Goal: Information Seeking & Learning: Check status

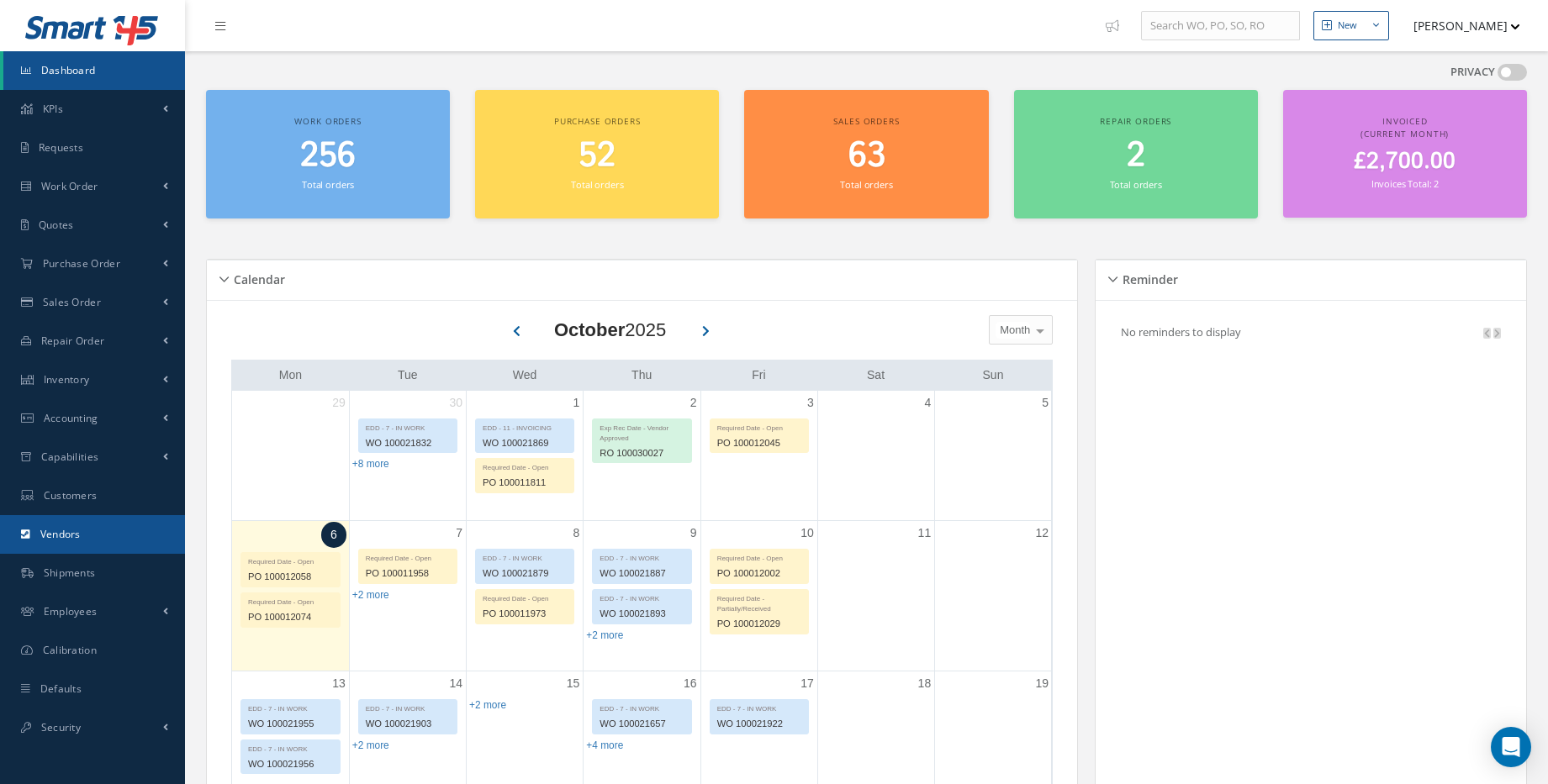
scroll to position [75, 0]
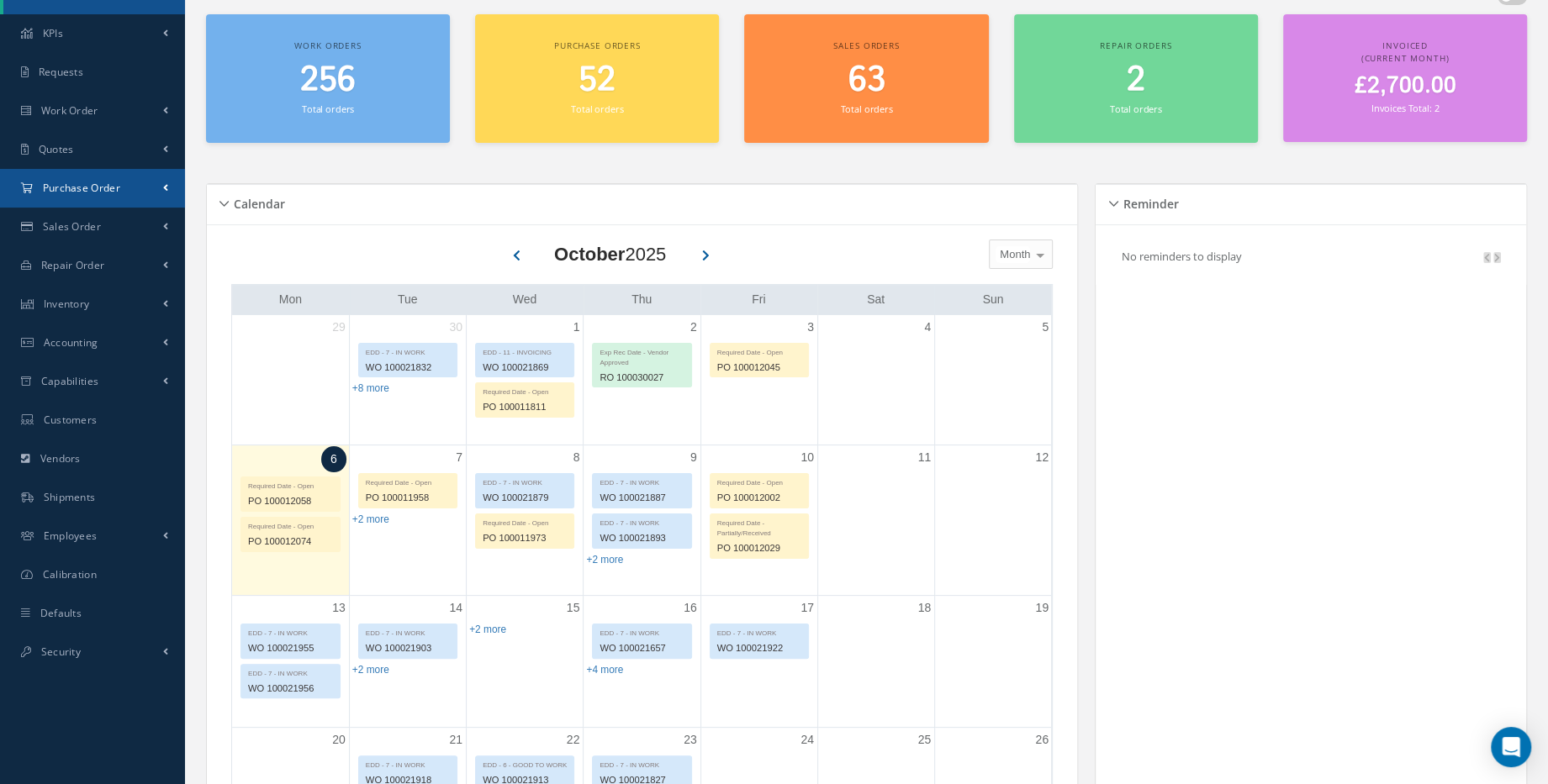
click at [159, 190] on link "Purchase Order" at bounding box center [93, 188] width 185 height 39
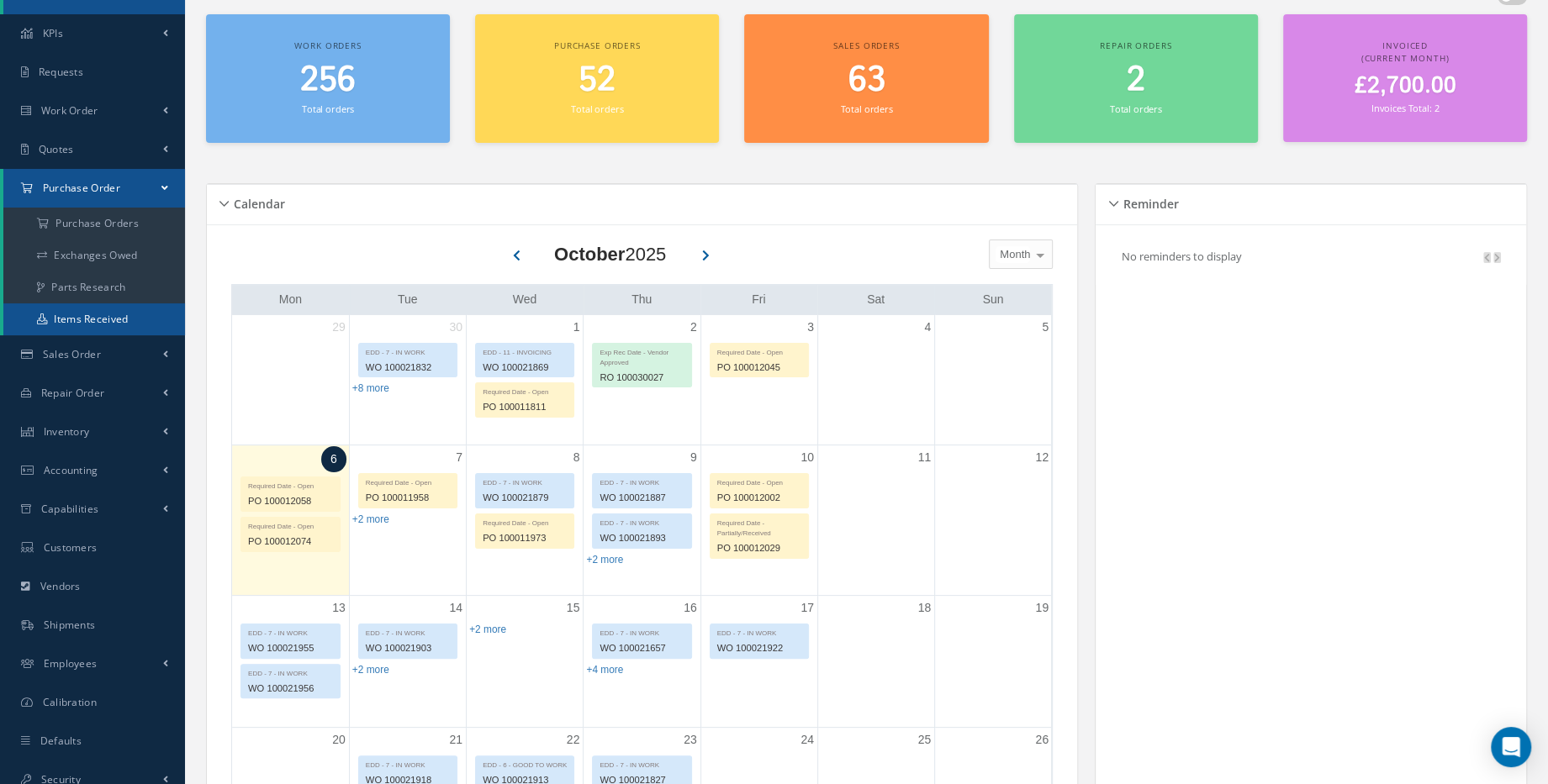
click at [120, 316] on link "Items Received" at bounding box center [94, 319] width 182 height 32
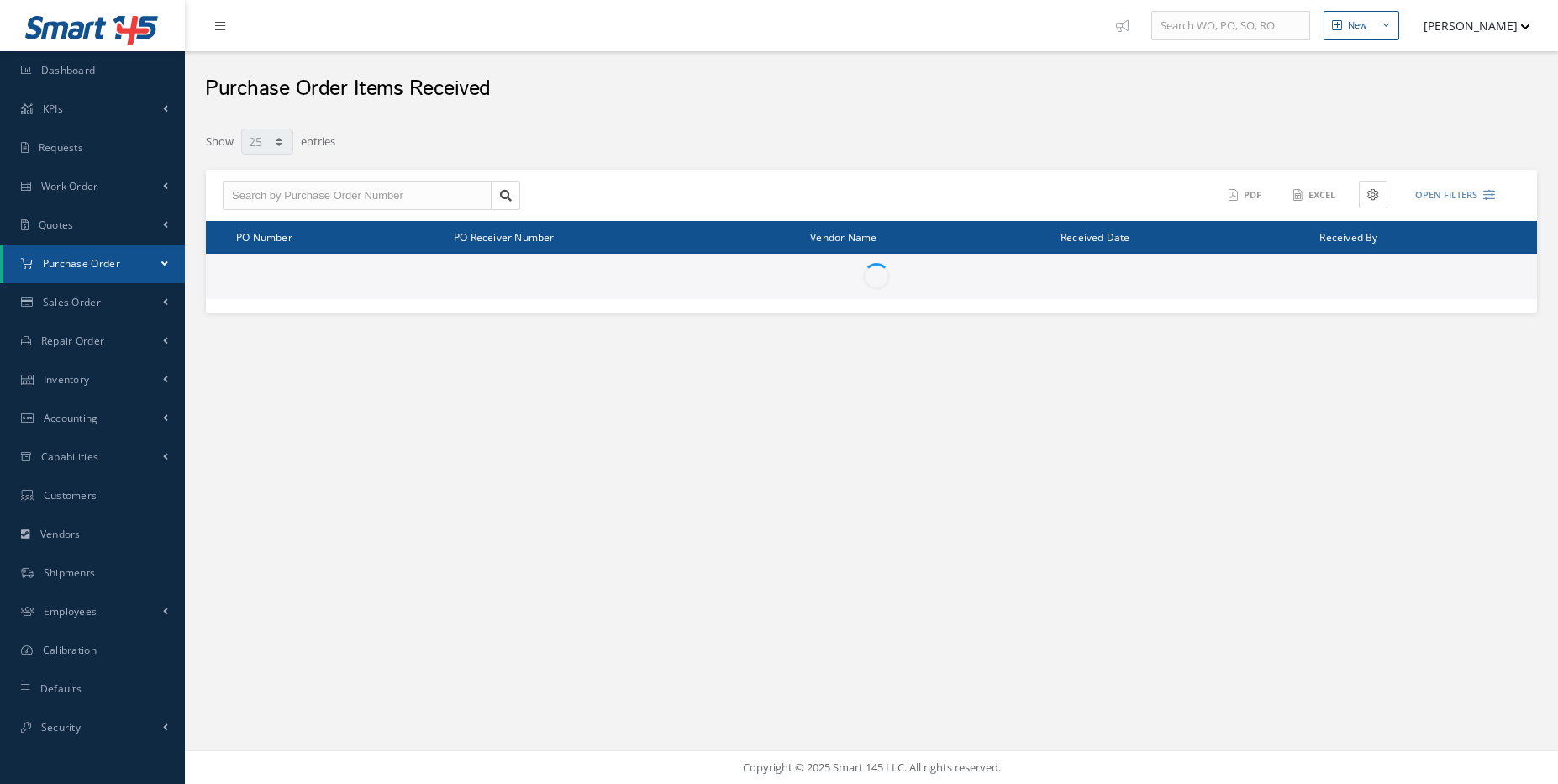
select select "25"
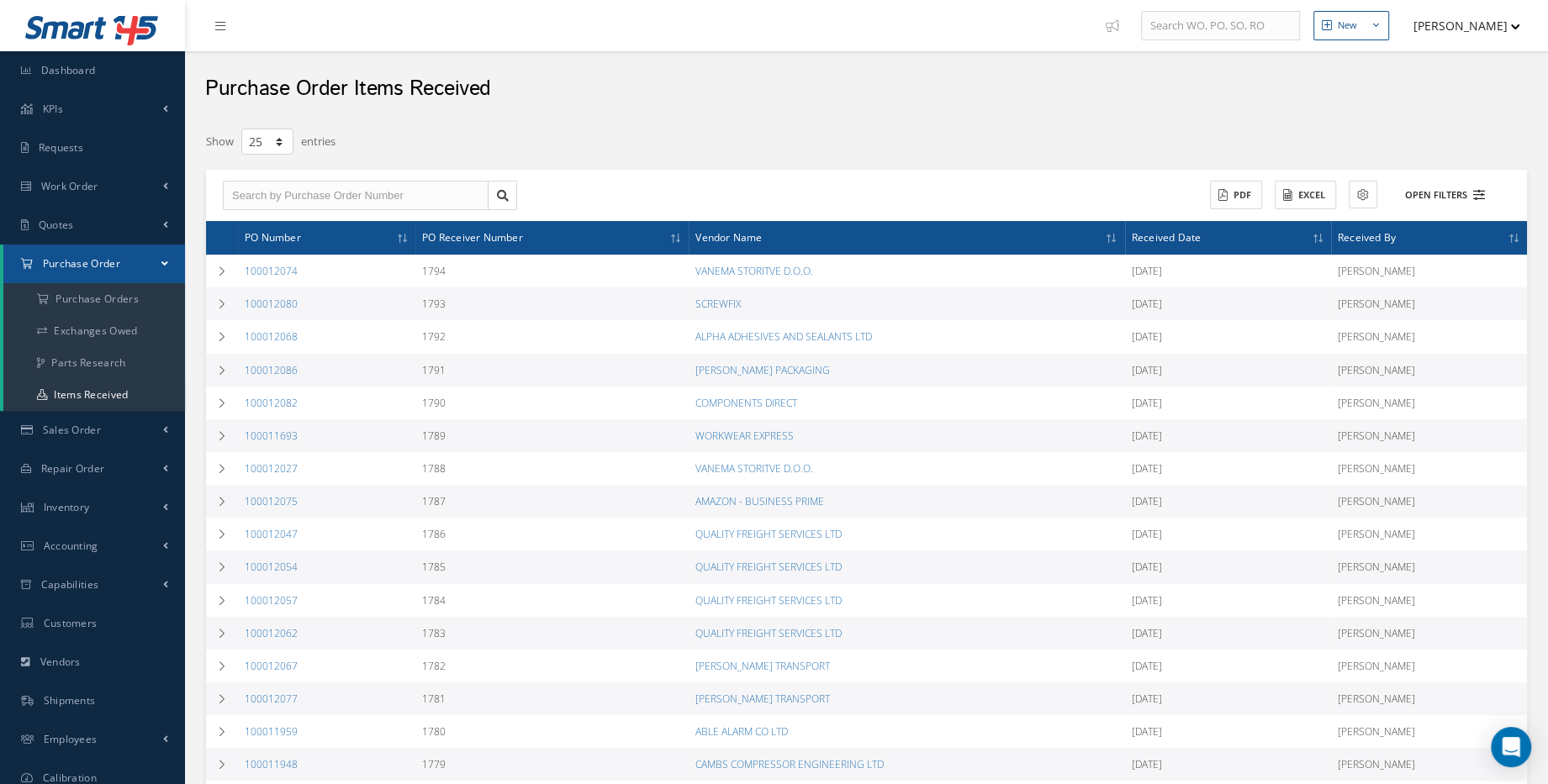
click at [1479, 191] on icon at bounding box center [1479, 195] width 12 height 12
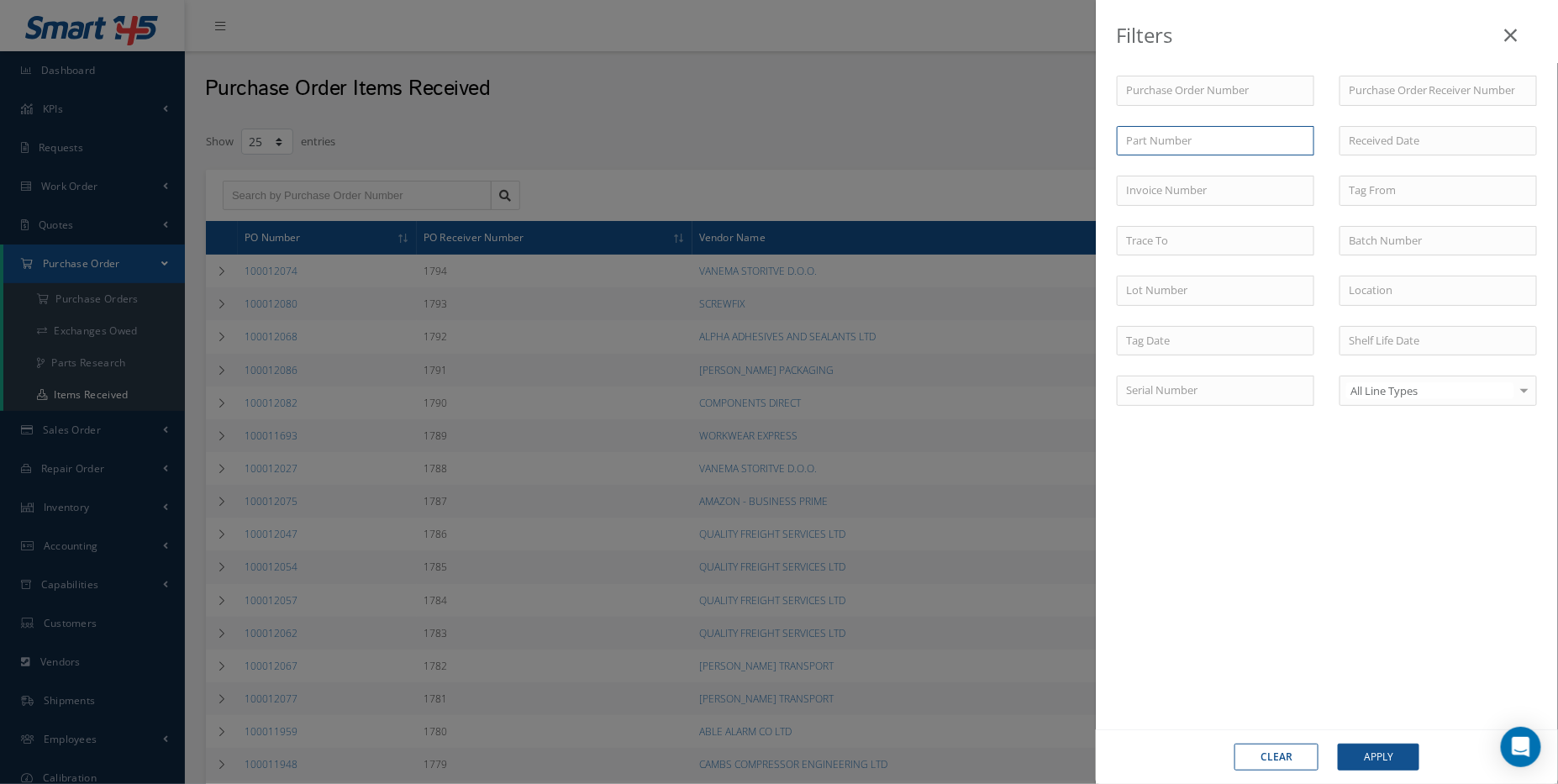
click at [1258, 142] on input "text" at bounding box center [1215, 141] width 197 height 30
click at [1229, 82] on input "text" at bounding box center [1215, 90] width 197 height 30
click at [1407, 93] on input "text" at bounding box center [1439, 90] width 197 height 30
click at [1425, 137] on input at bounding box center [1439, 141] width 197 height 30
click at [1359, 140] on input at bounding box center [1439, 141] width 197 height 30
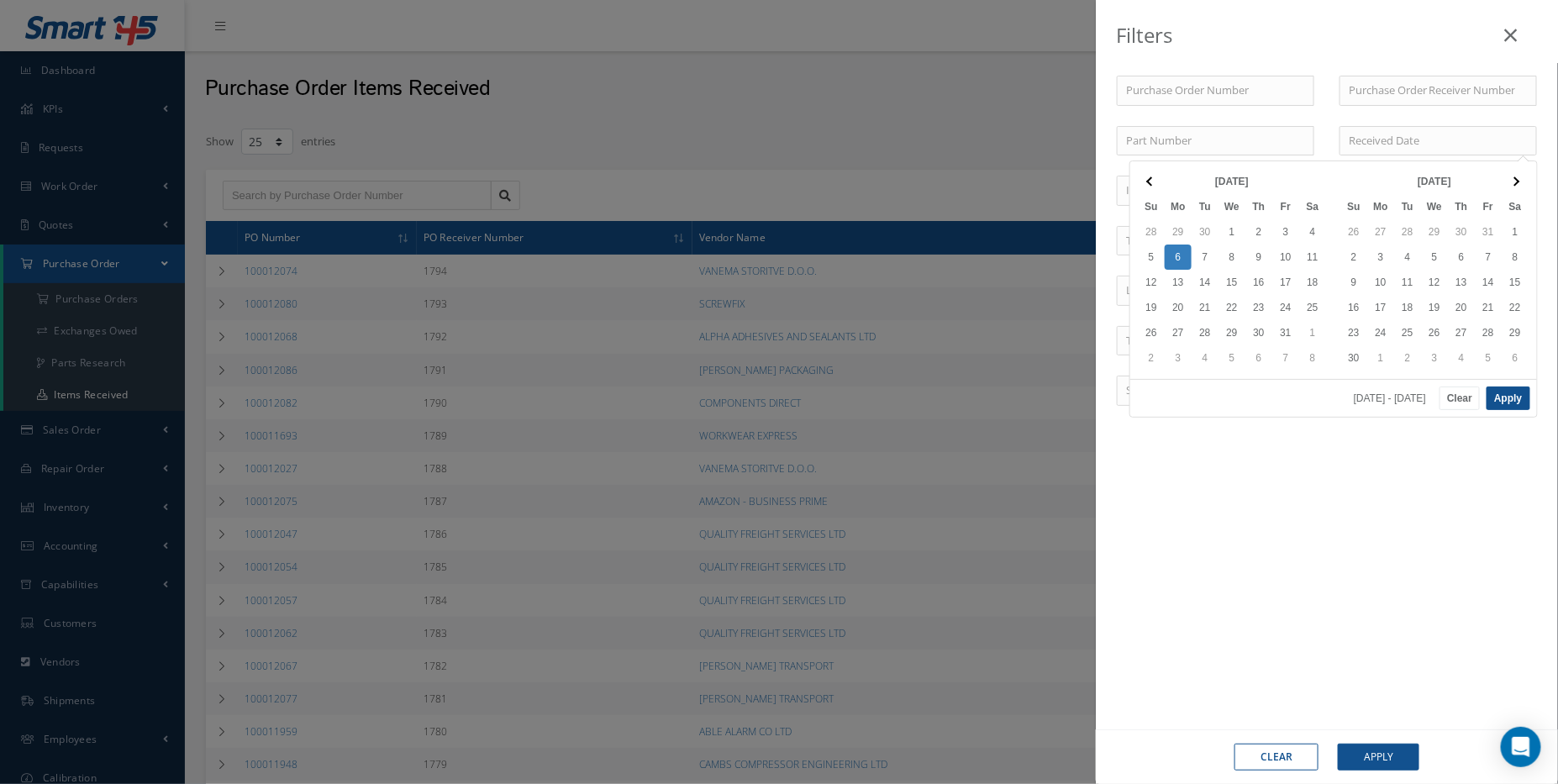
click at [1241, 586] on div "Purchase Order Number Purchase Order Receiver Number Part Number Invoice Number…" at bounding box center [1327, 395] width 462 height 706
click at [767, 126] on div "Filters Purchase Order Number Purchase Order Receiver Number Part Number Invoic…" at bounding box center [779, 392] width 1558 height 784
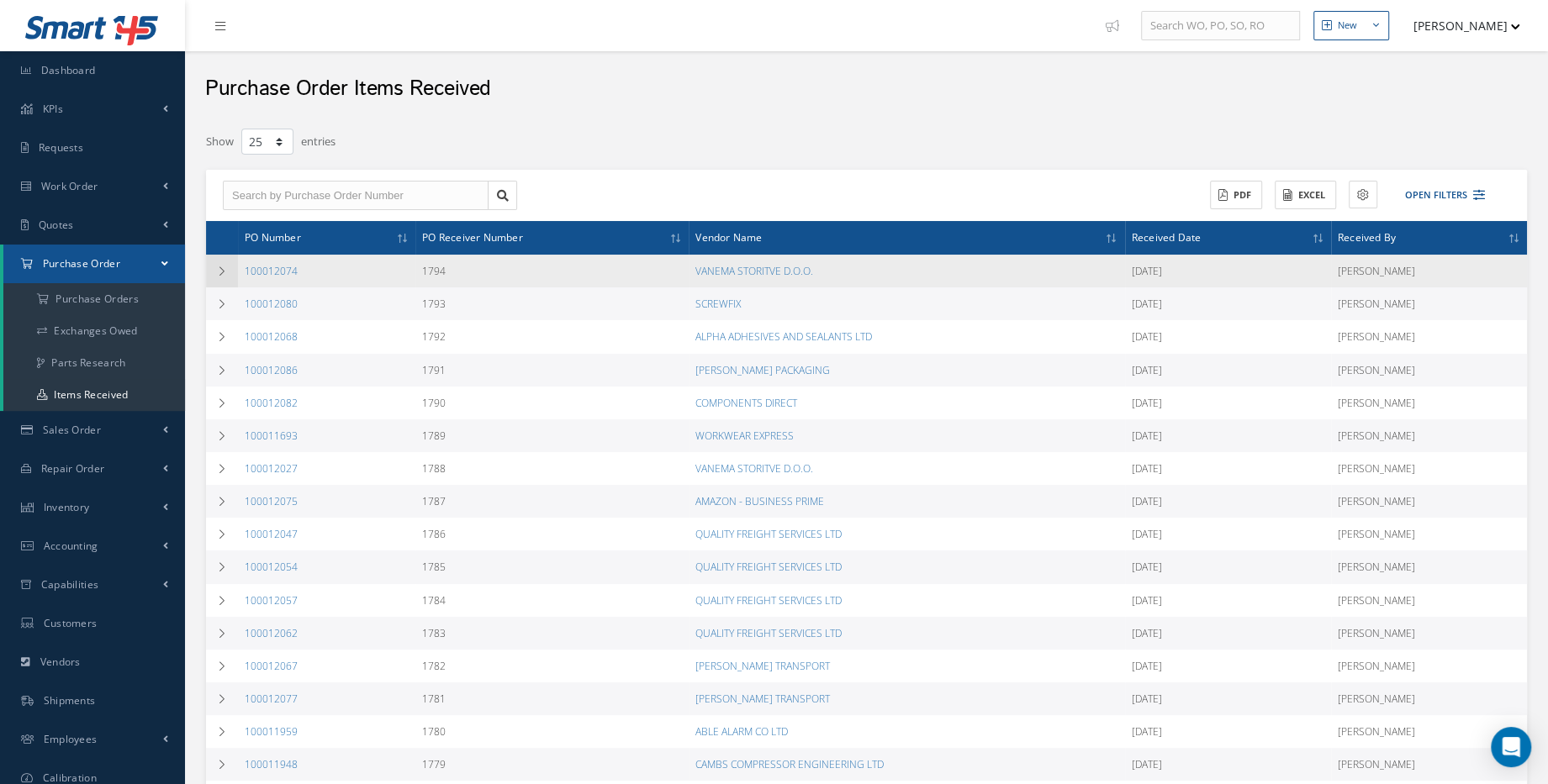
click at [222, 273] on icon at bounding box center [223, 272] width 12 height 10
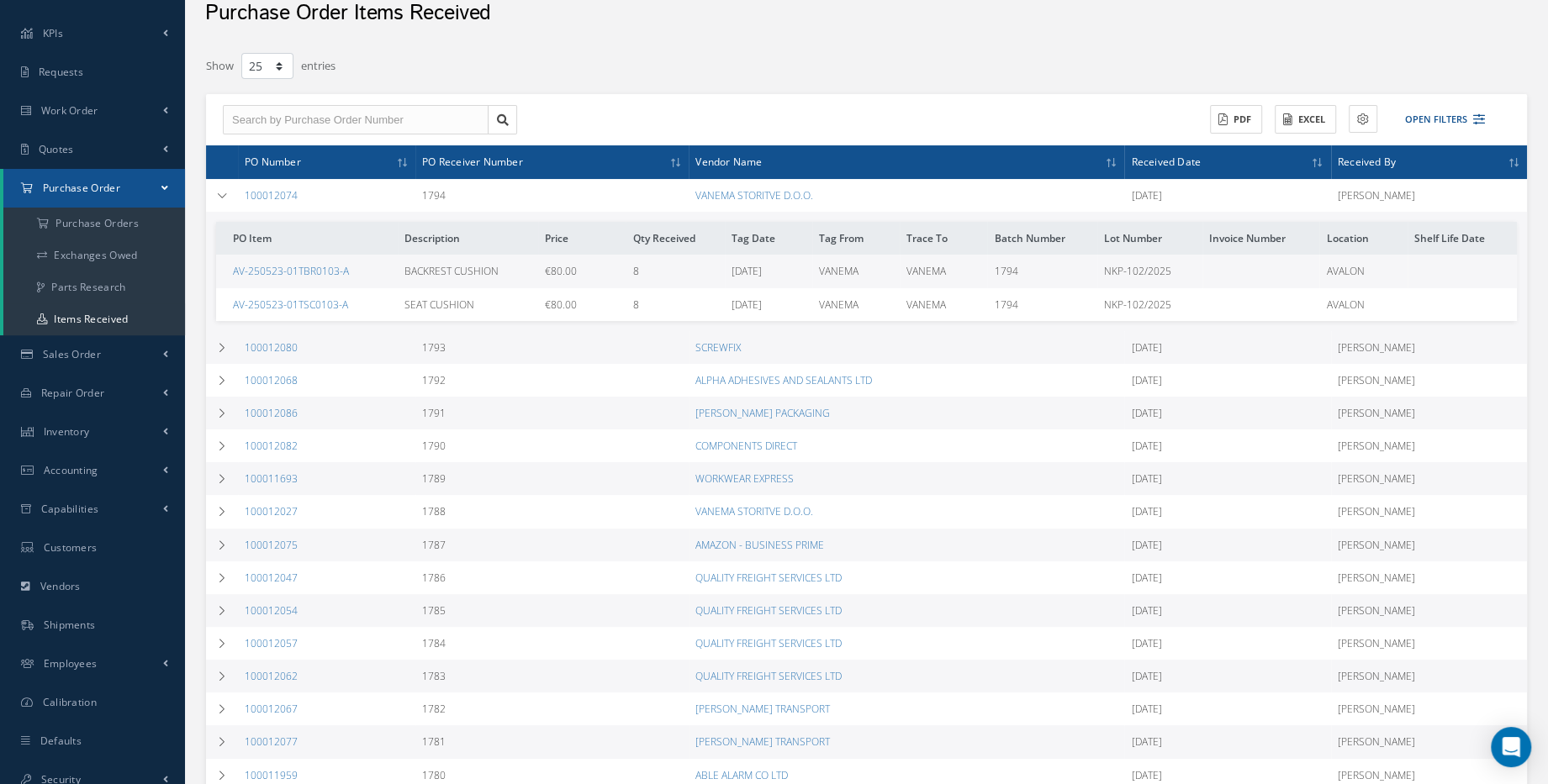
scroll to position [75, 0]
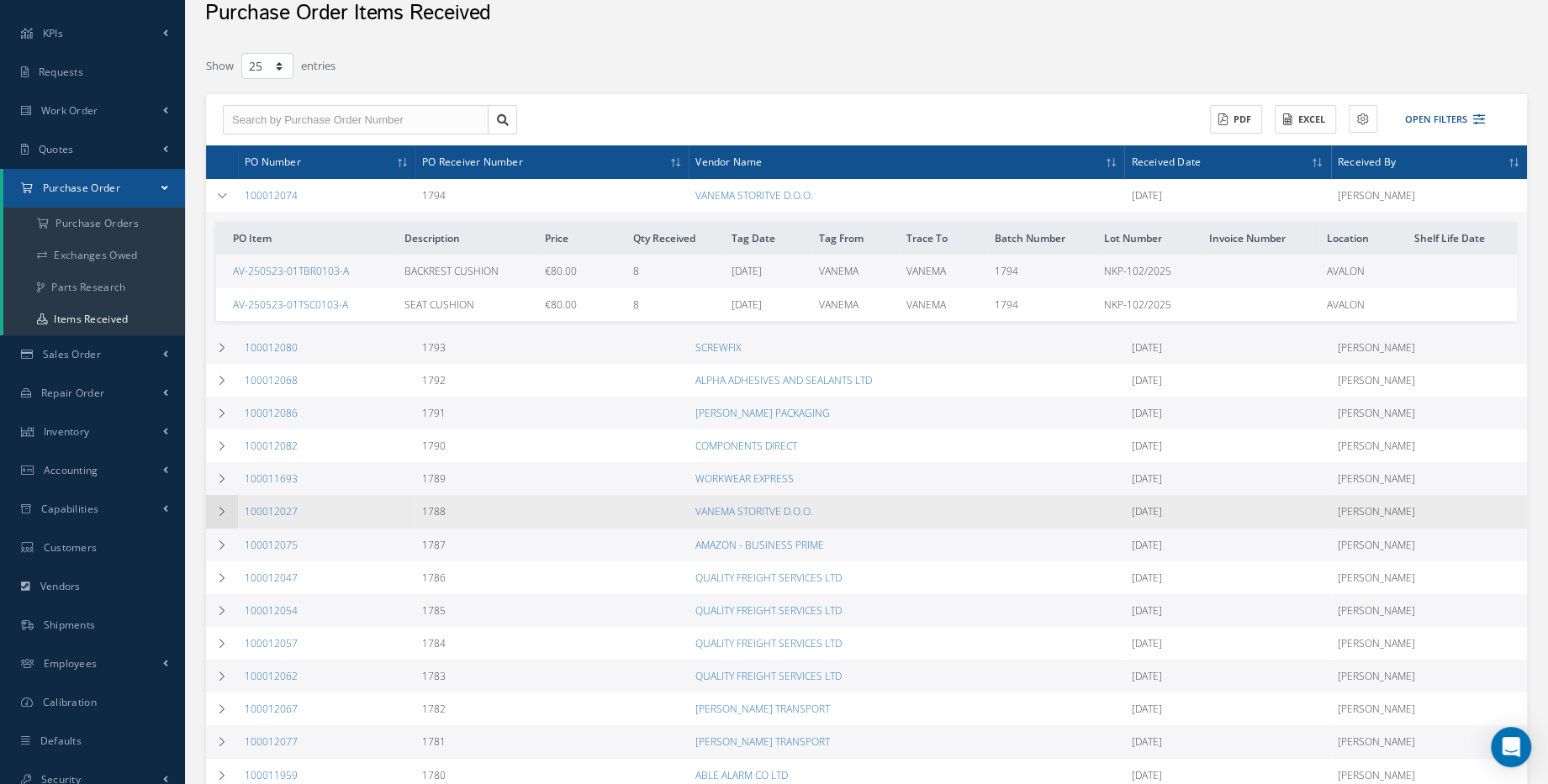
click at [223, 509] on icon at bounding box center [223, 511] width 12 height 10
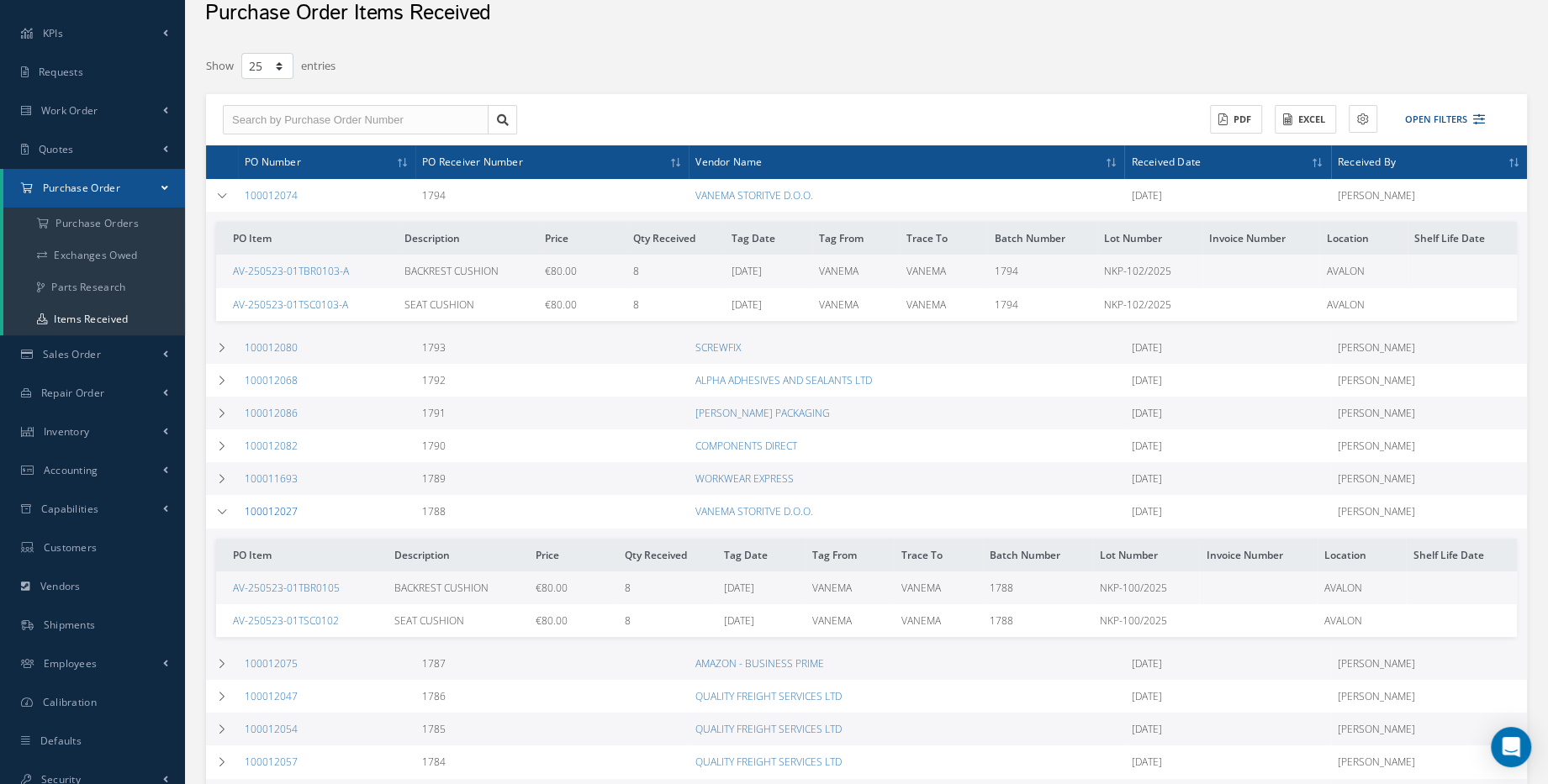
click at [275, 514] on link "100012027" at bounding box center [271, 511] width 53 height 15
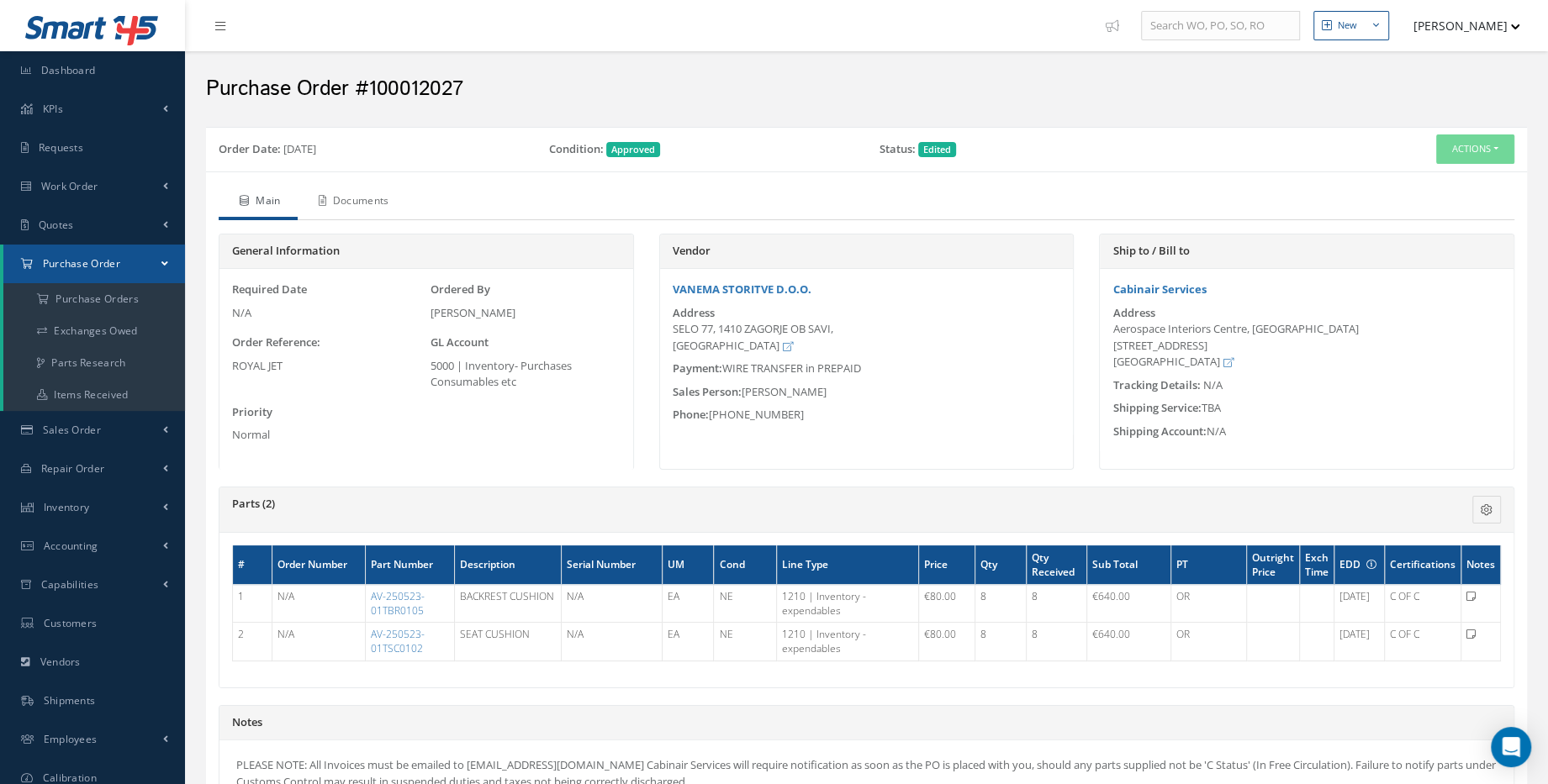
click at [381, 194] on link "Documents" at bounding box center [352, 202] width 108 height 35
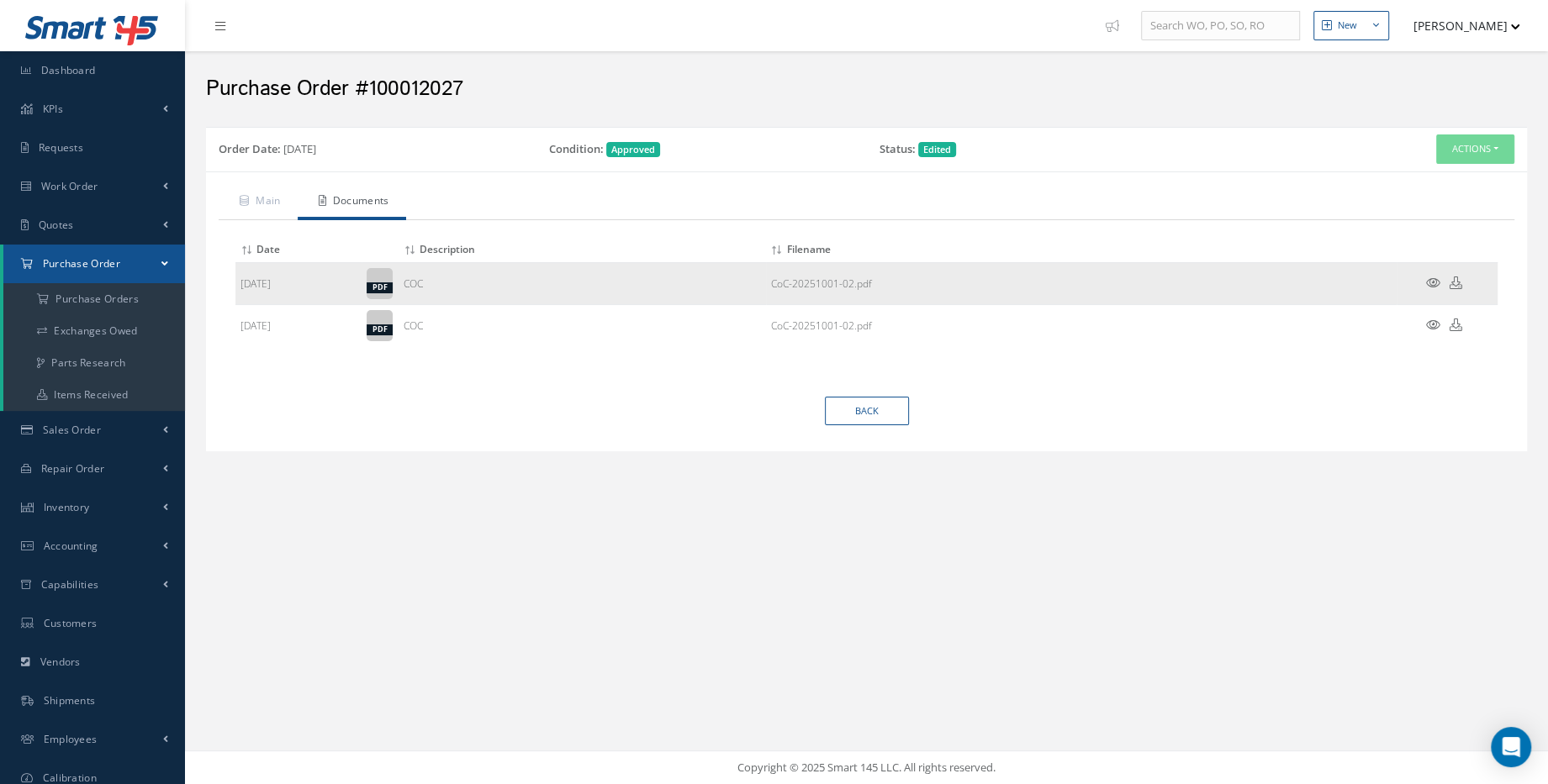
click at [1434, 280] on icon at bounding box center [1433, 282] width 15 height 13
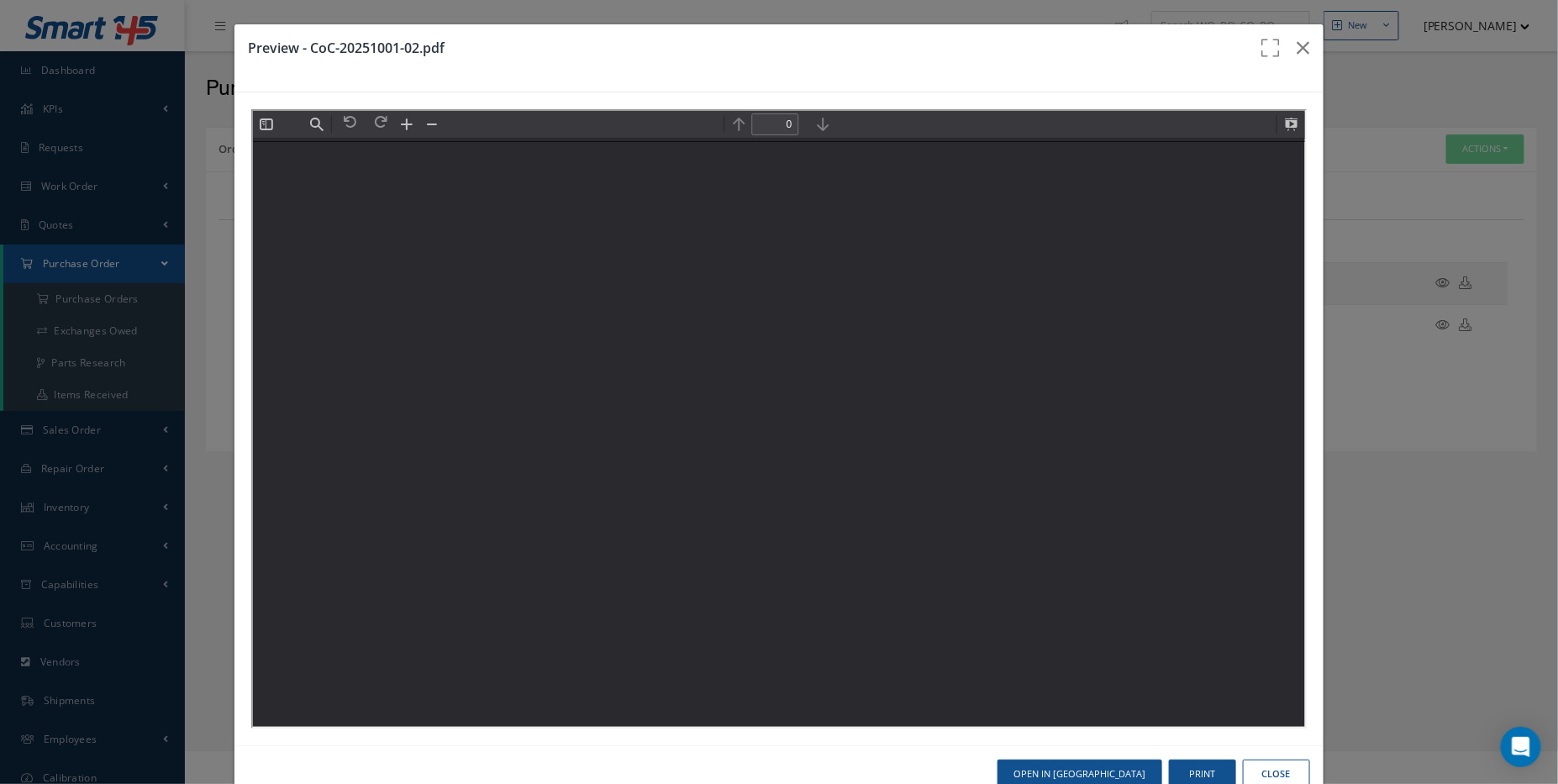
type input "1"
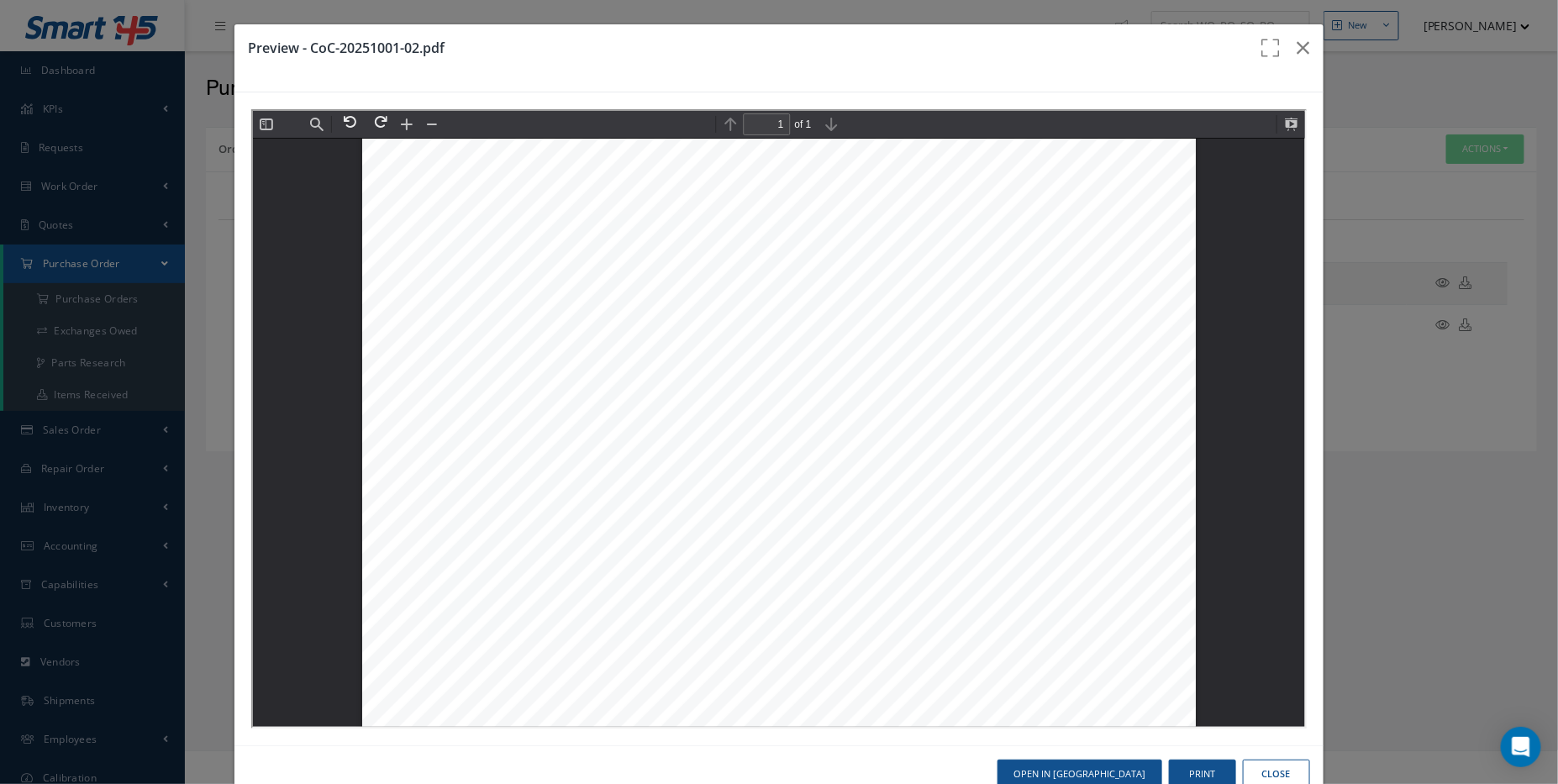
scroll to position [543, 0]
click at [1304, 41] on button "button" at bounding box center [1304, 48] width 40 height 47
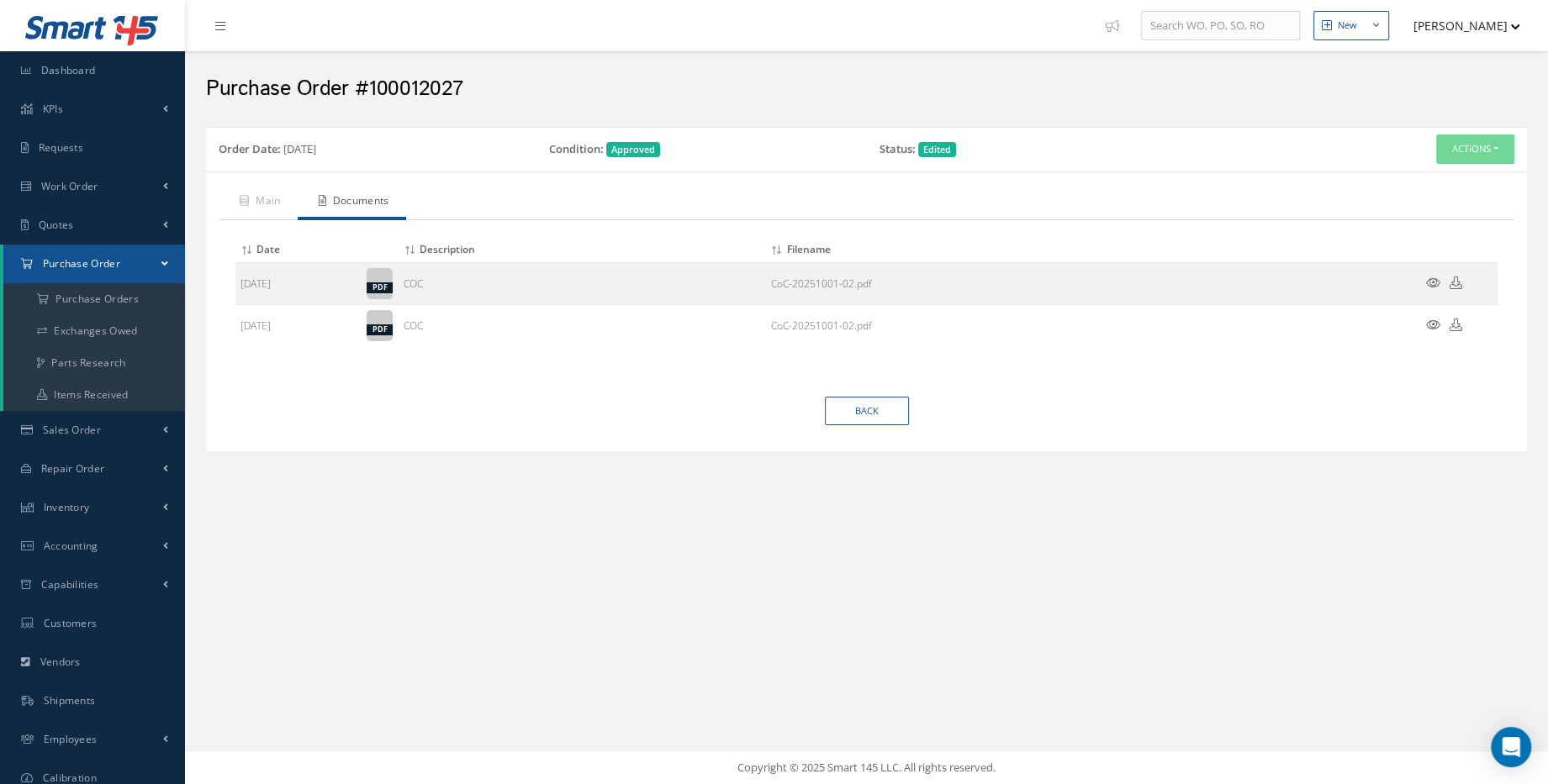
click at [403, 2] on nav "New New Work Order New Purchase Order New Customer Quote New Sales Order New Re…" at bounding box center [867, 25] width 1363 height 51
click at [1427, 280] on icon at bounding box center [1433, 282] width 15 height 13
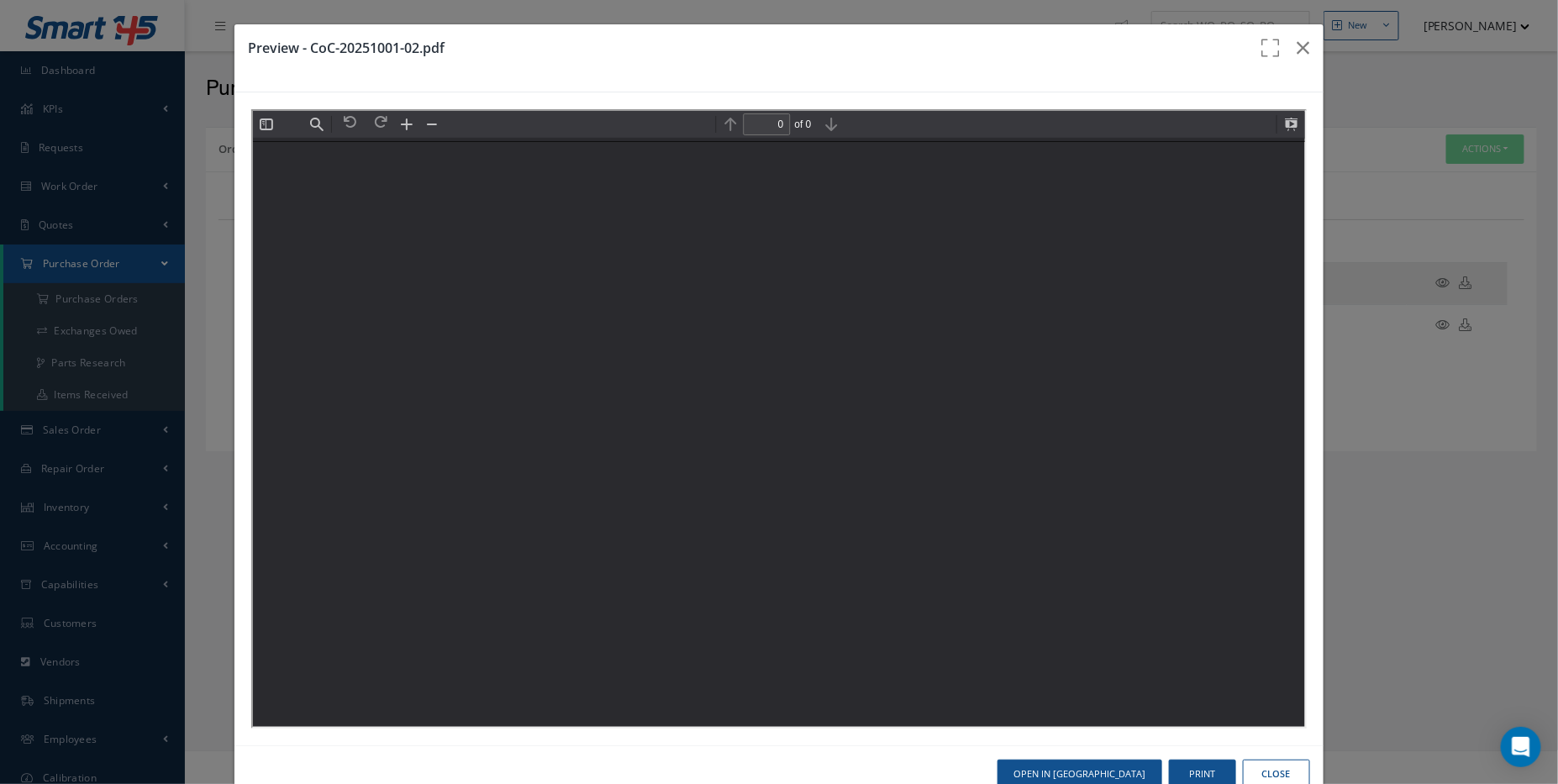
scroll to position [0, 0]
type input "1"
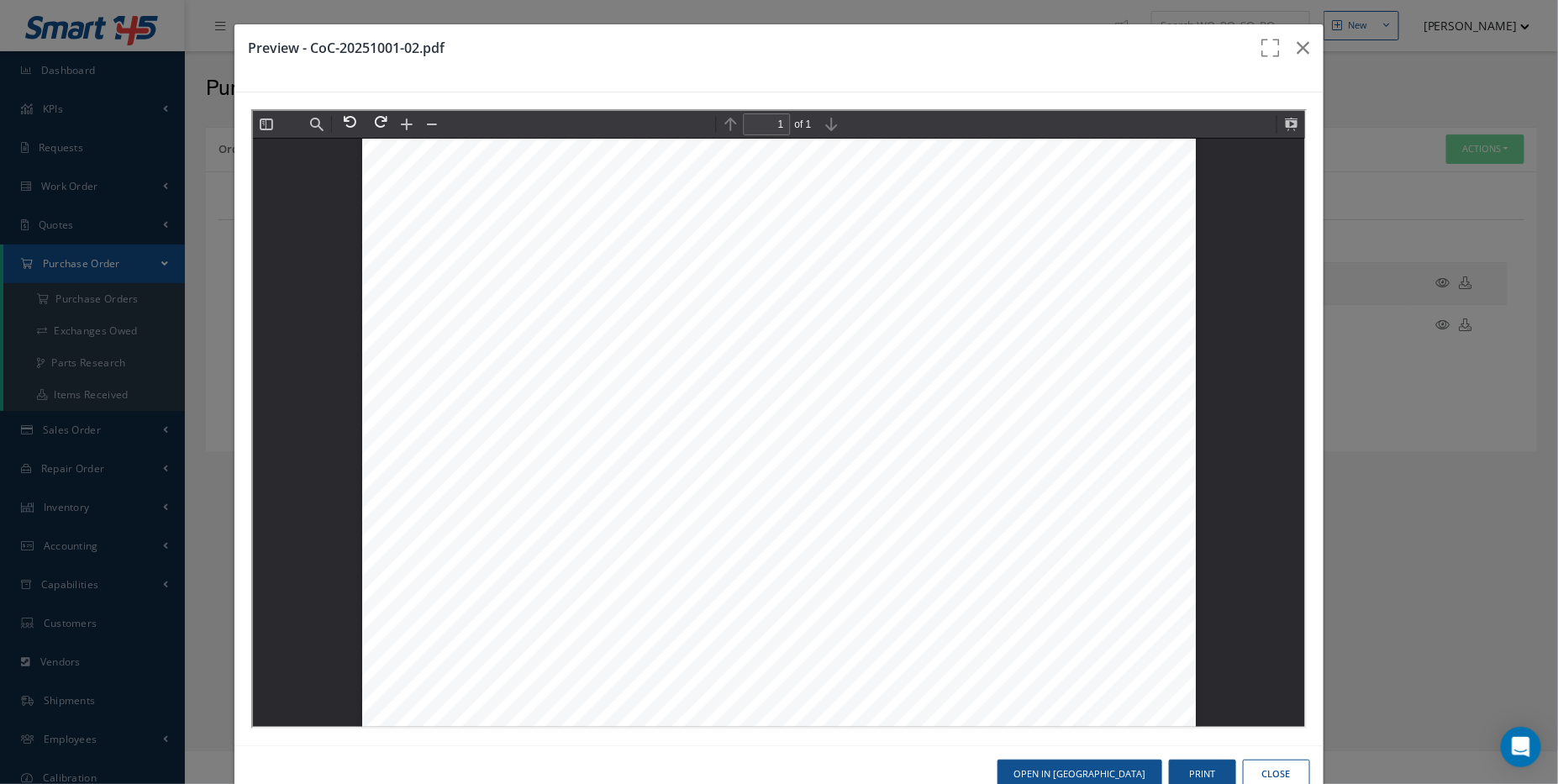
scroll to position [68, 0]
click at [1299, 51] on icon "button" at bounding box center [1304, 48] width 13 height 20
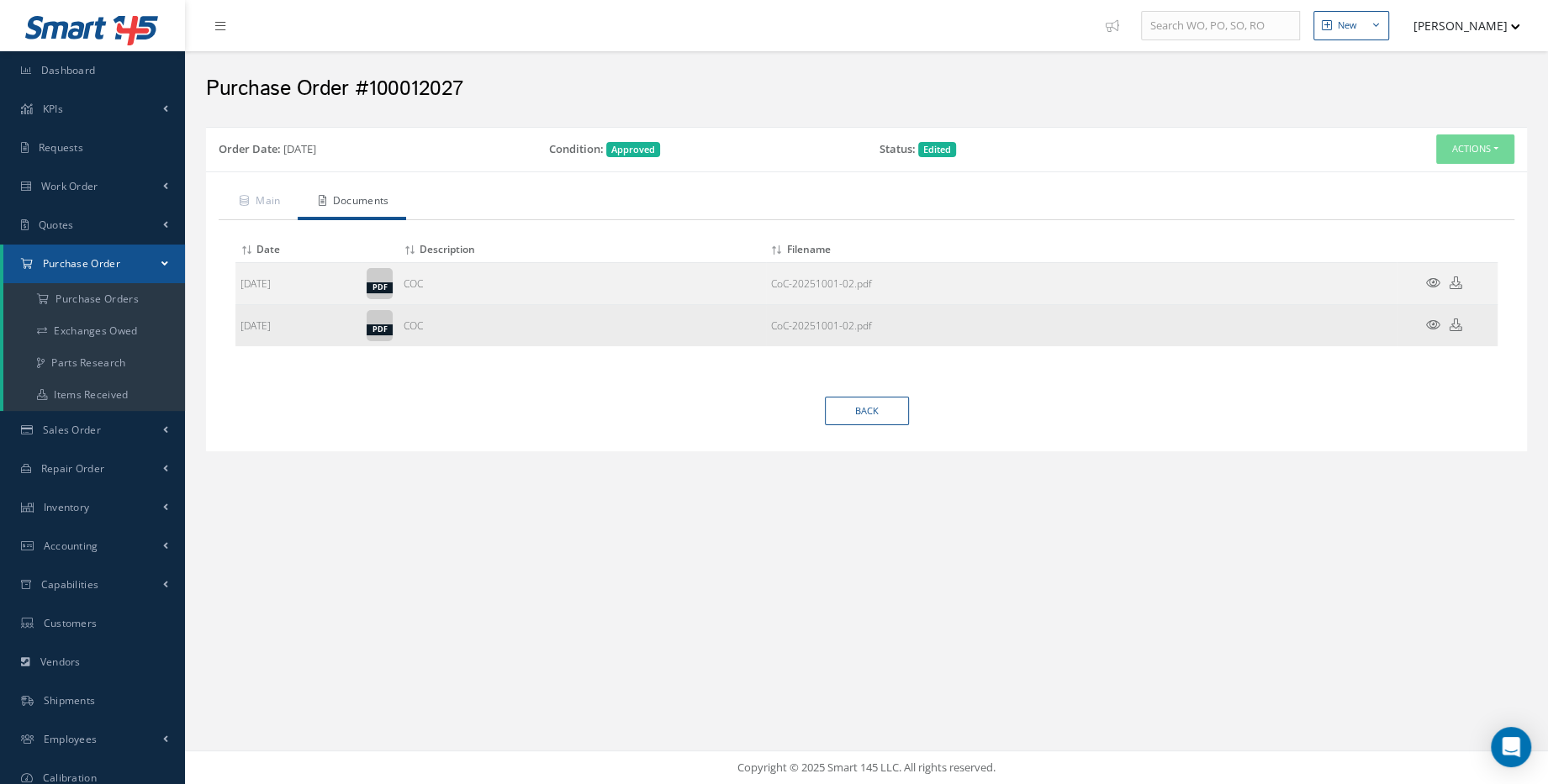
click at [1433, 326] on icon at bounding box center [1433, 325] width 15 height 13
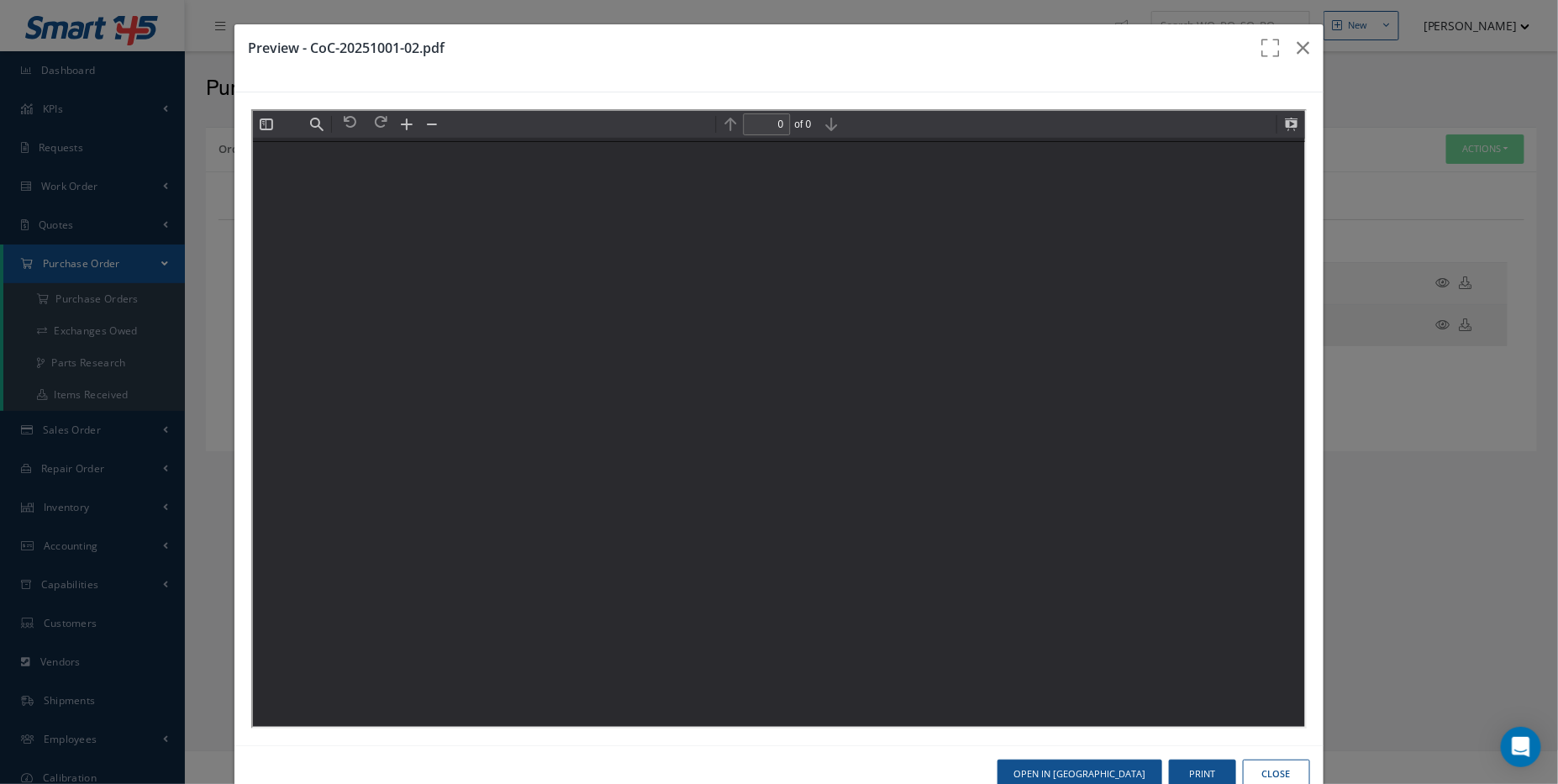
scroll to position [0, 0]
type input "1"
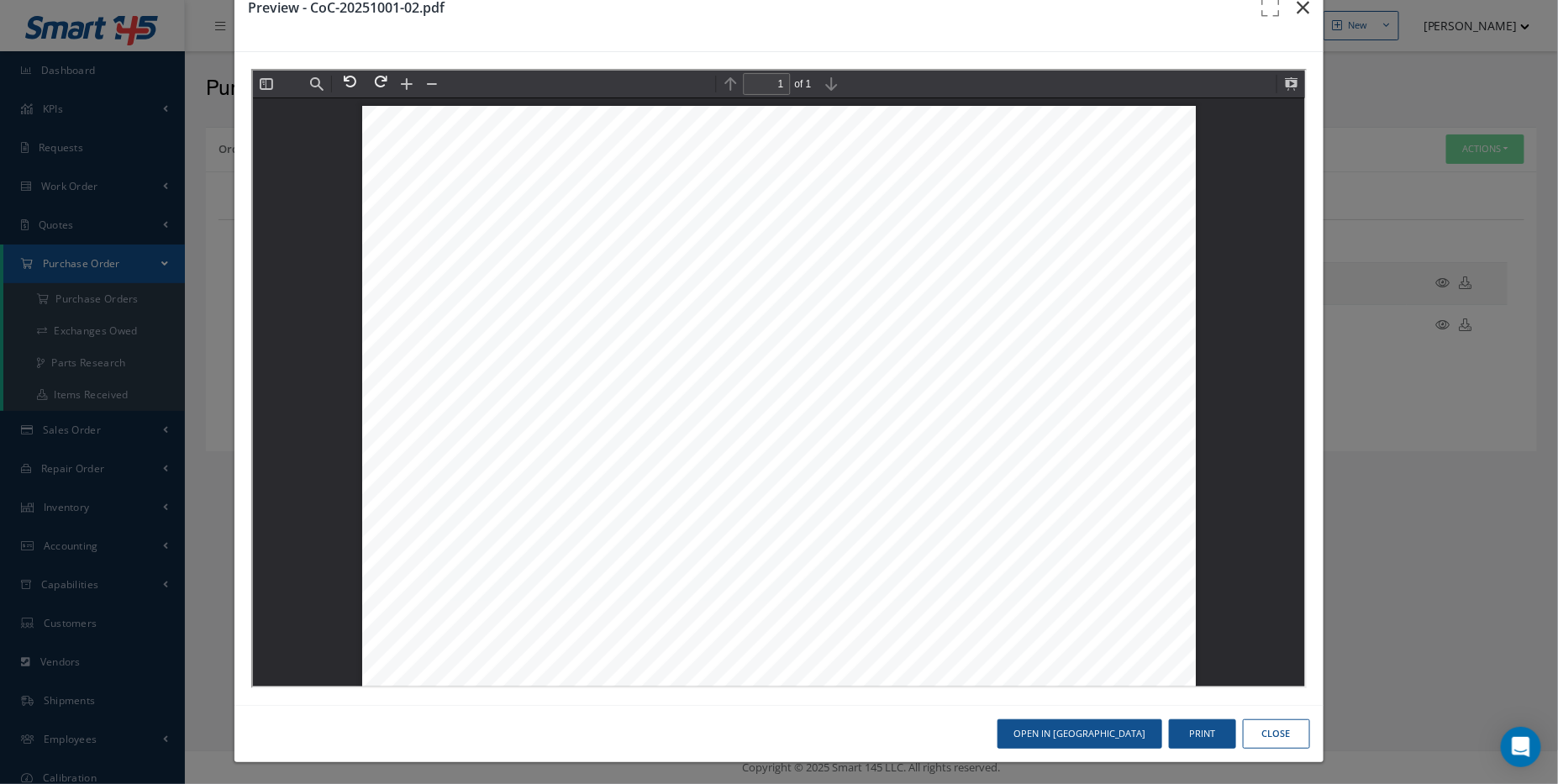
click at [1302, 5] on button "button" at bounding box center [1304, 8] width 40 height 47
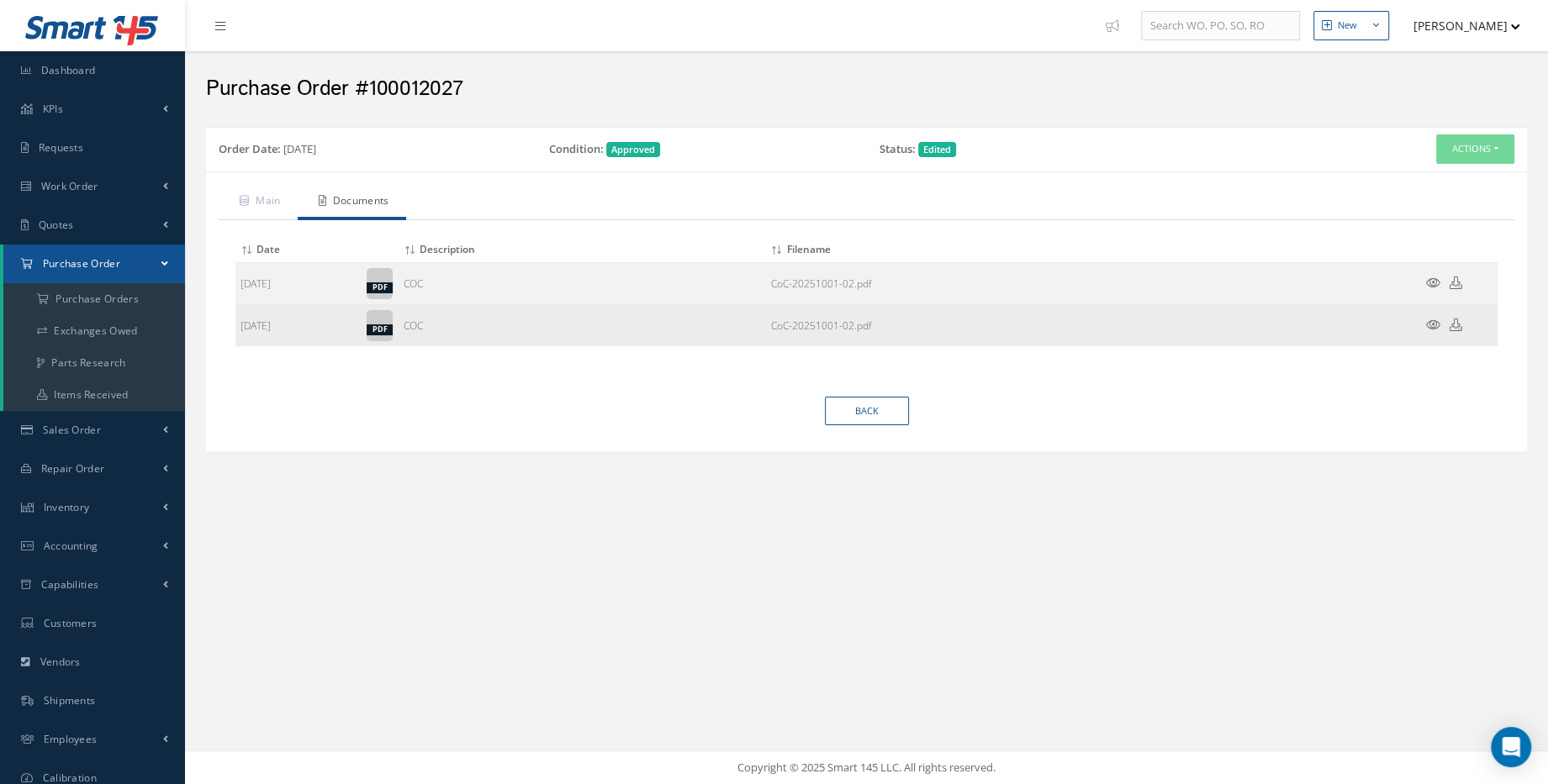
click at [1453, 325] on icon at bounding box center [1455, 325] width 13 height 13
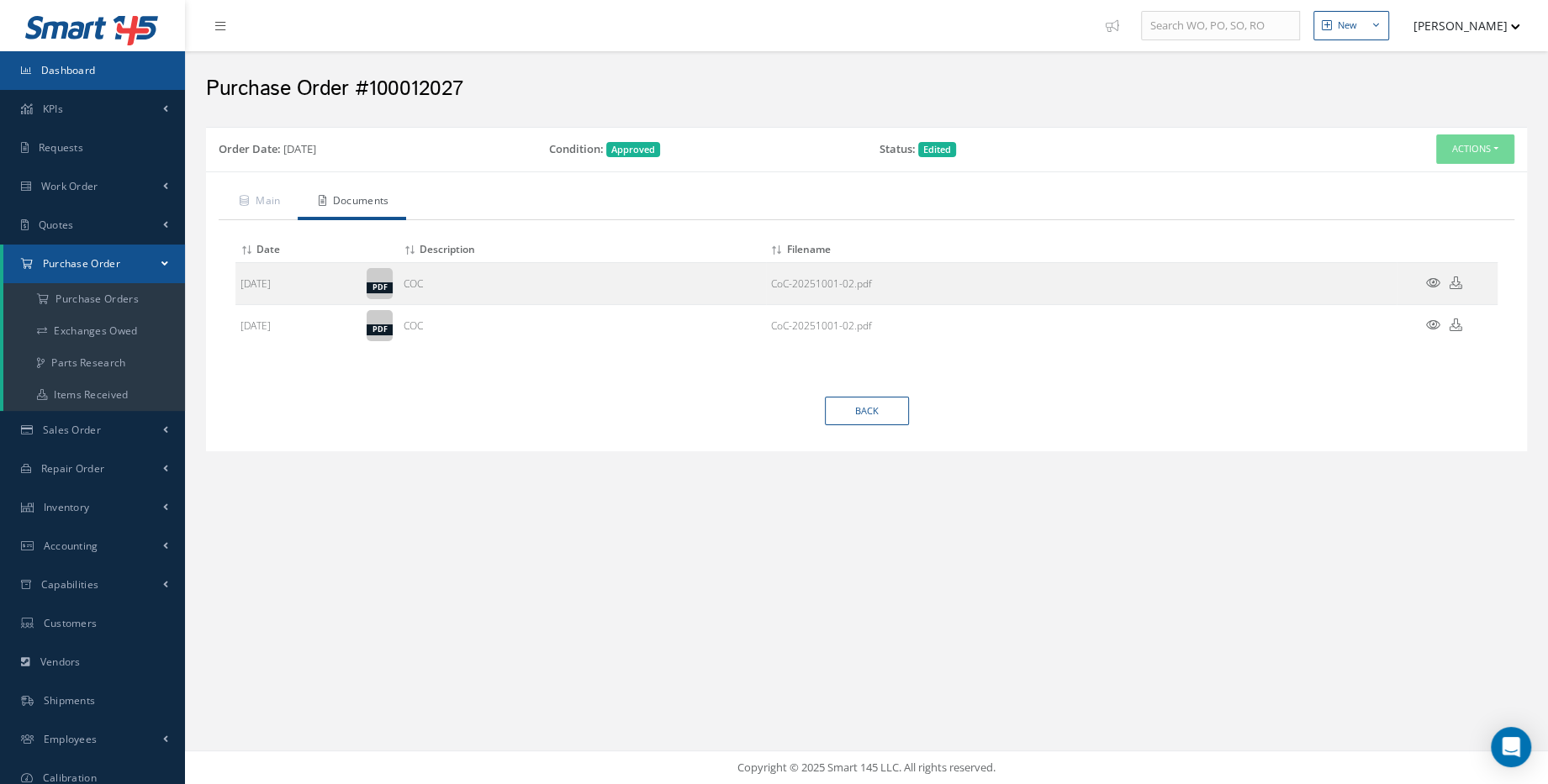
click at [96, 86] on link "Dashboard" at bounding box center [93, 70] width 185 height 39
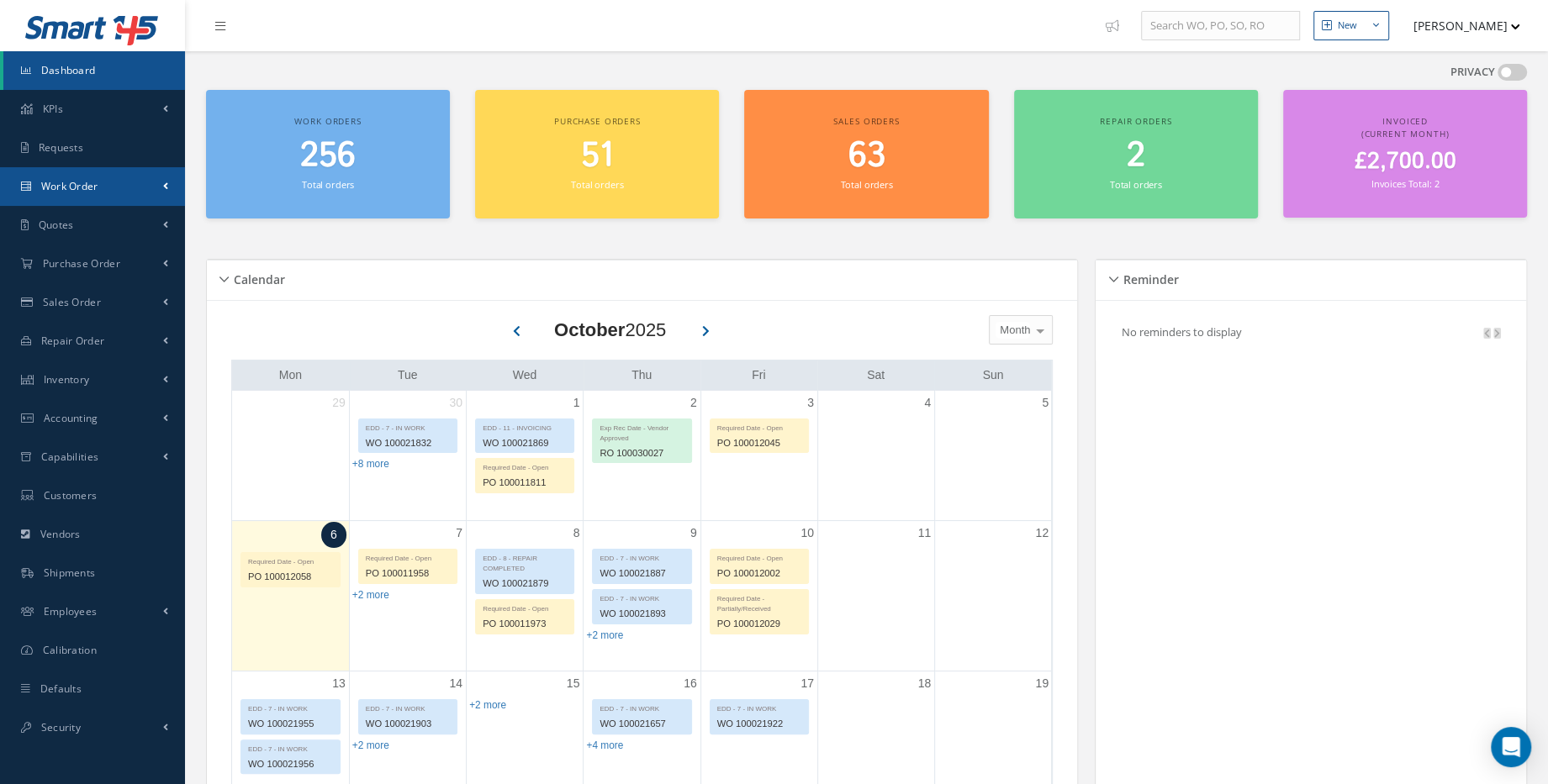
click at [105, 194] on link "Work Order" at bounding box center [93, 186] width 185 height 39
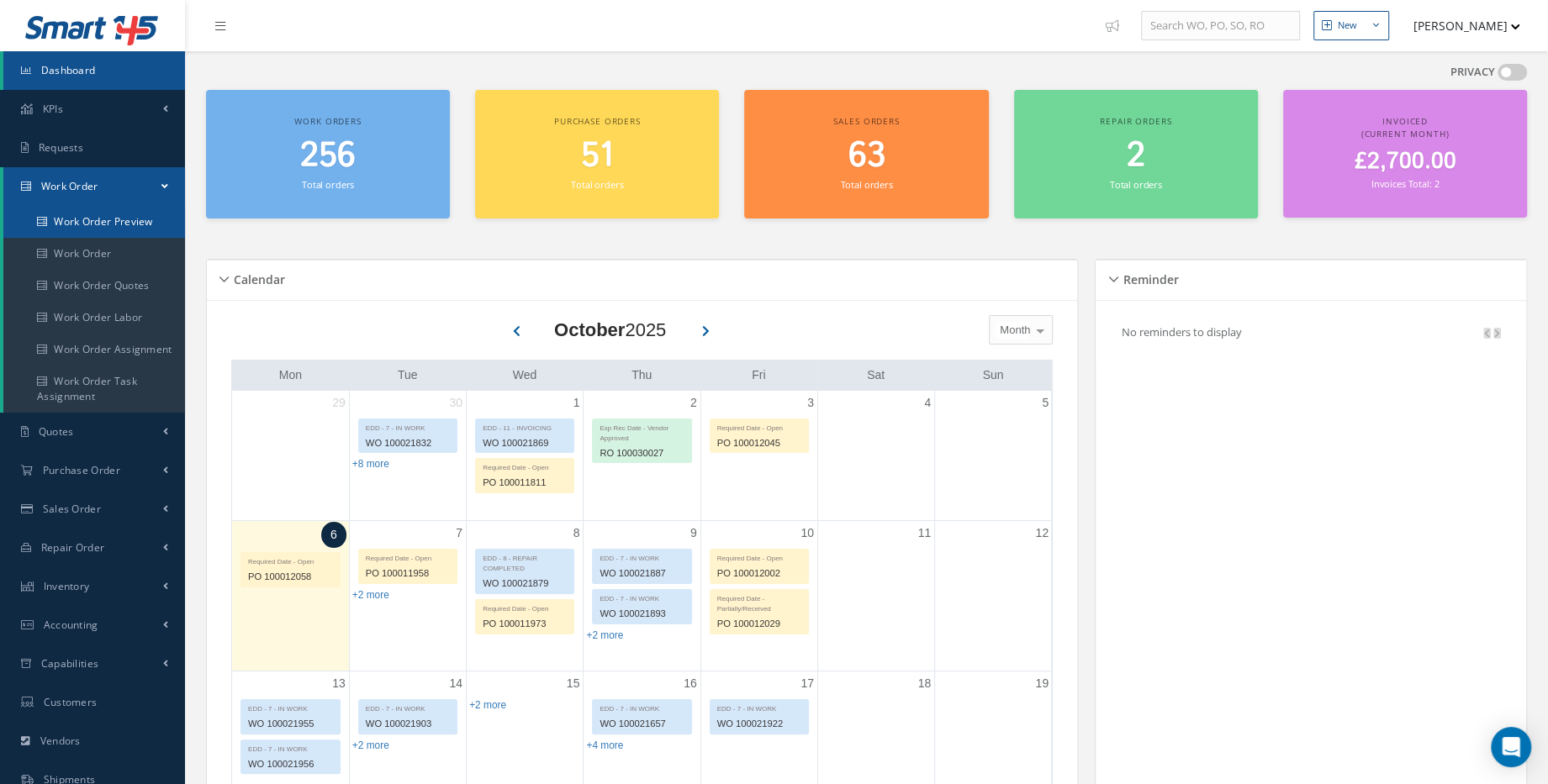
click at [98, 229] on link "Work Order Preview" at bounding box center [94, 222] width 182 height 32
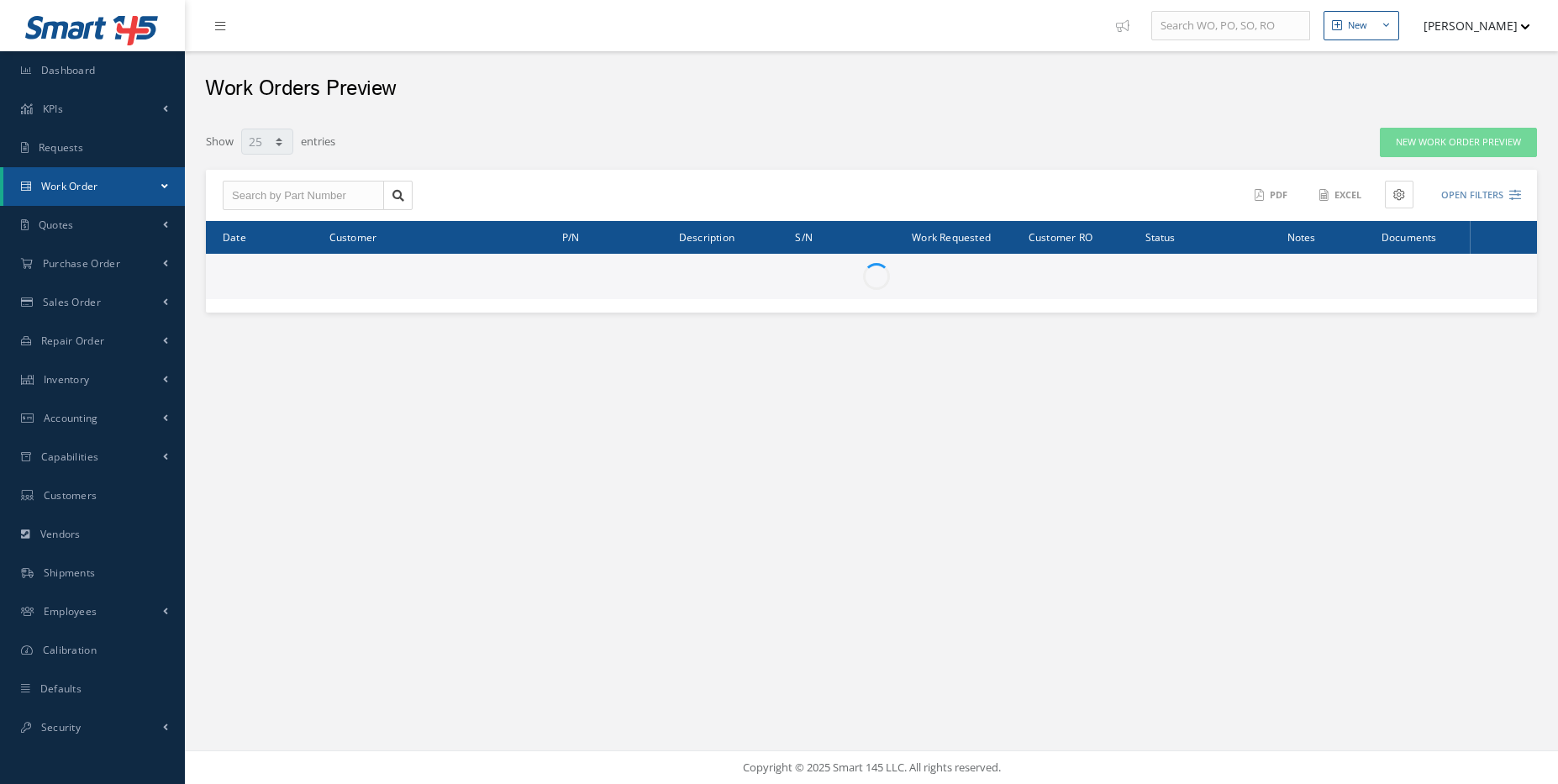
select select "25"
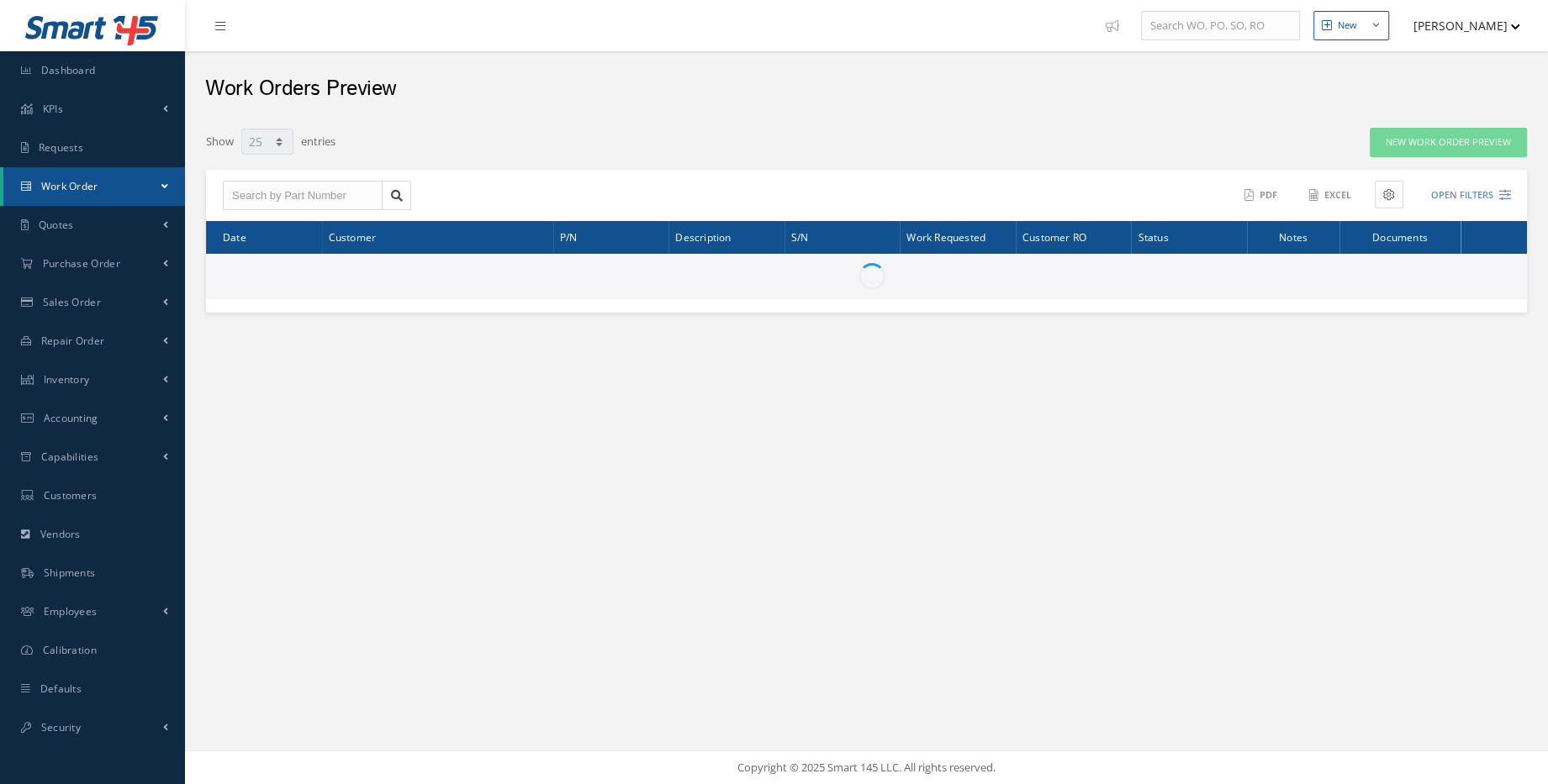
click at [113, 189] on link "Work Order" at bounding box center [94, 186] width 182 height 39
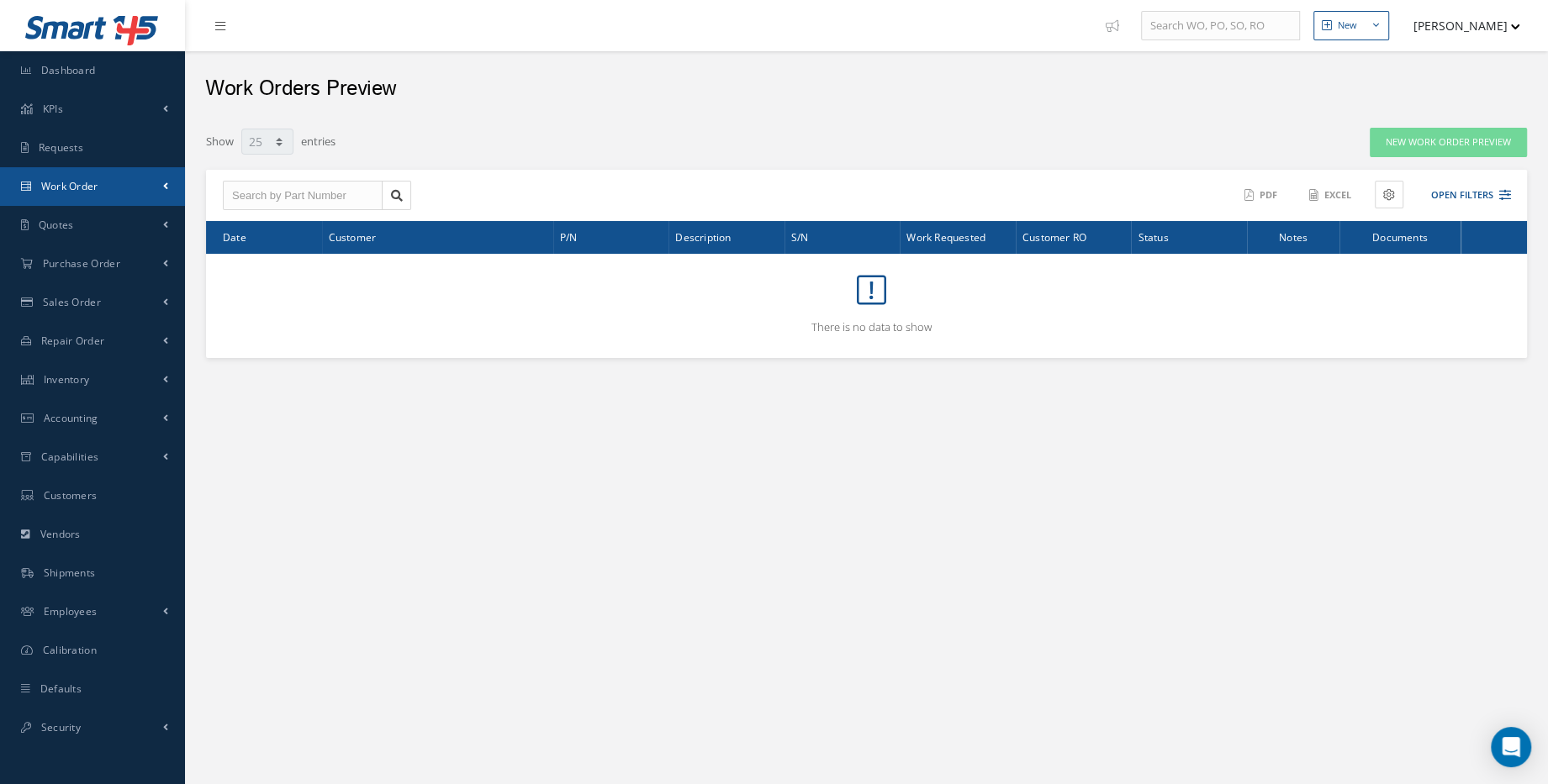
click at [87, 196] on link "Work Order" at bounding box center [93, 186] width 185 height 39
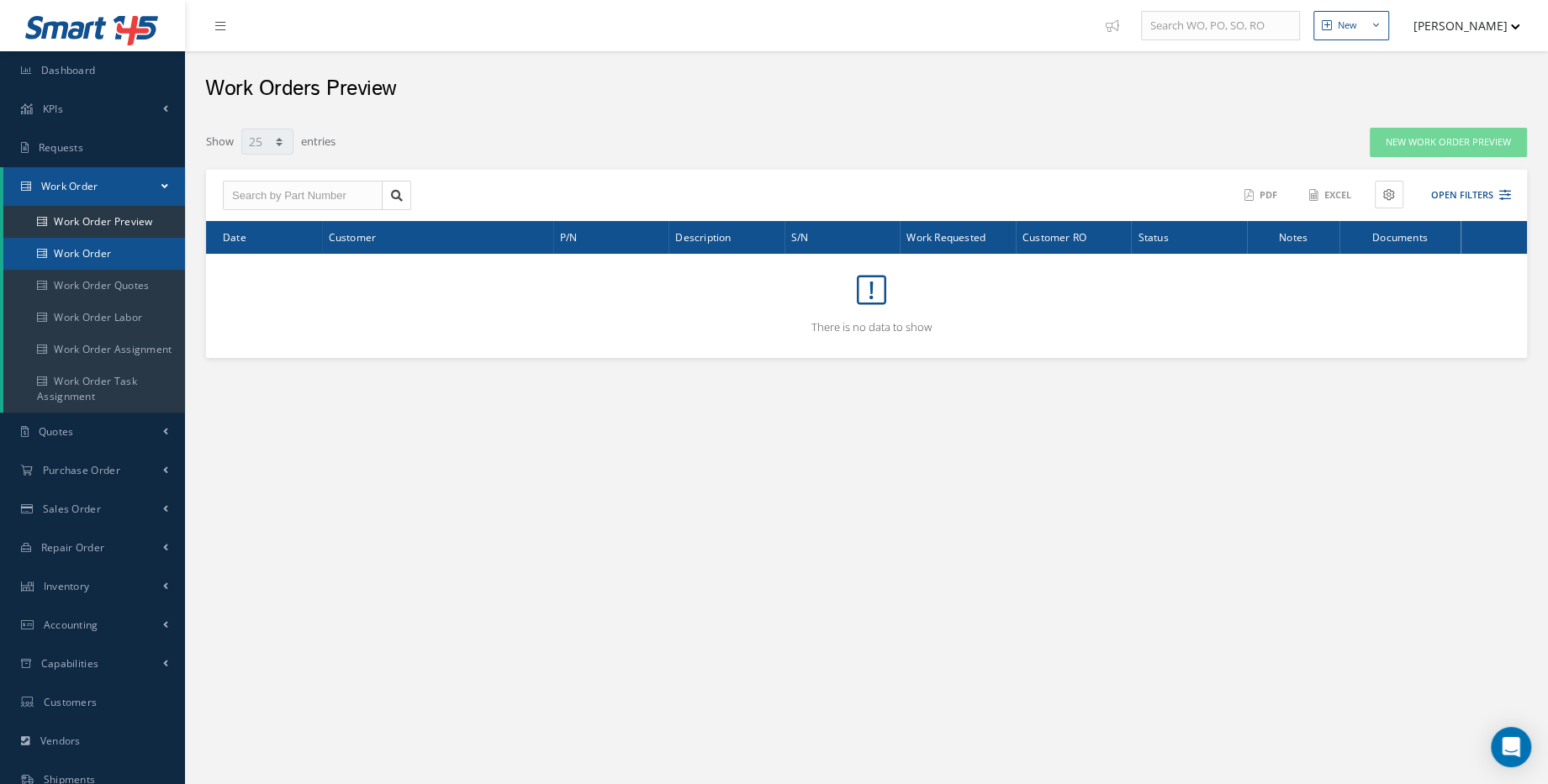
click at [65, 254] on link "Work Order" at bounding box center [94, 254] width 182 height 32
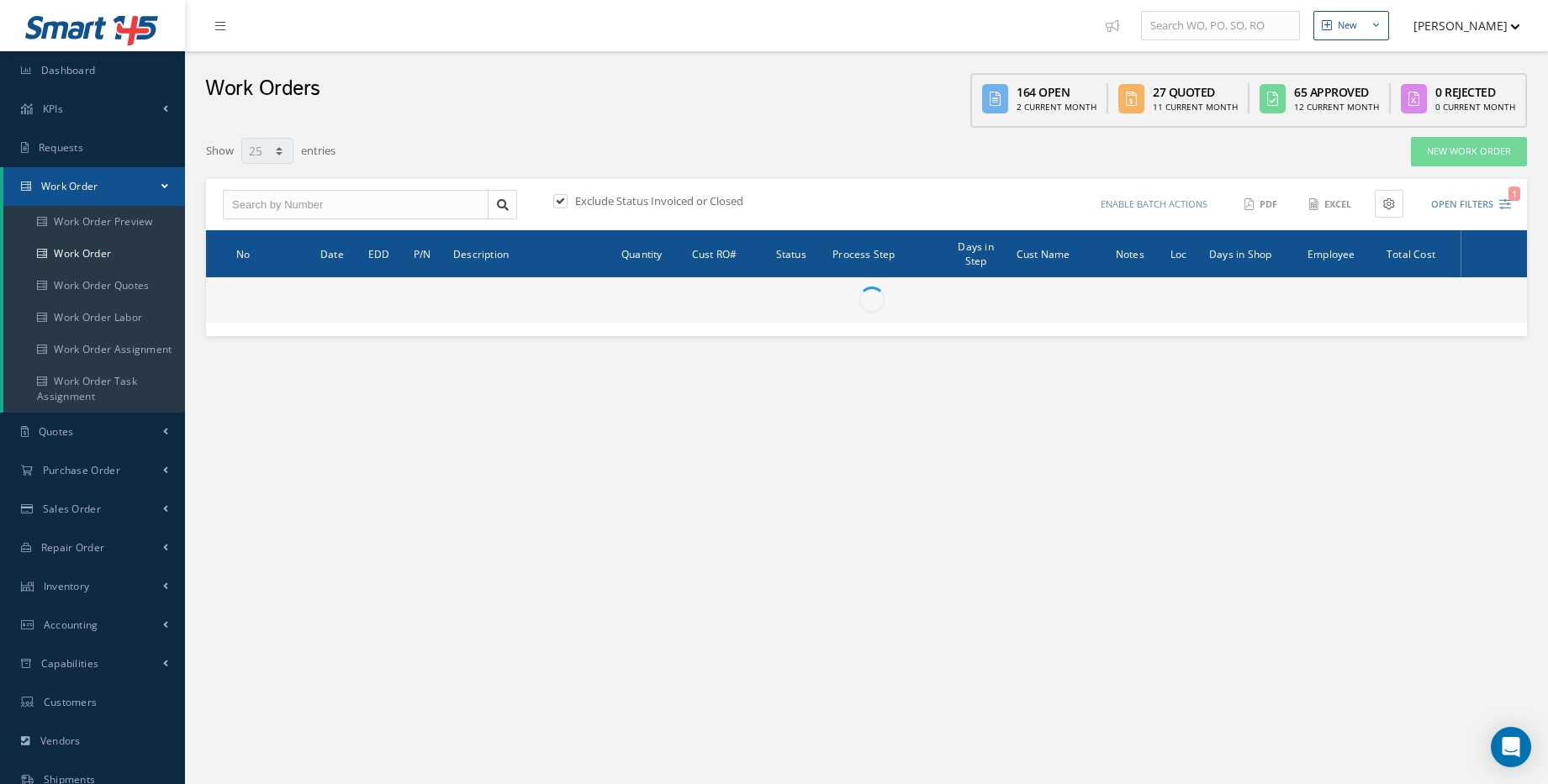
select select "25"
type input "All Work Request"
type input "All Work Performed"
type input "All Status"
type input "WO Part Status"
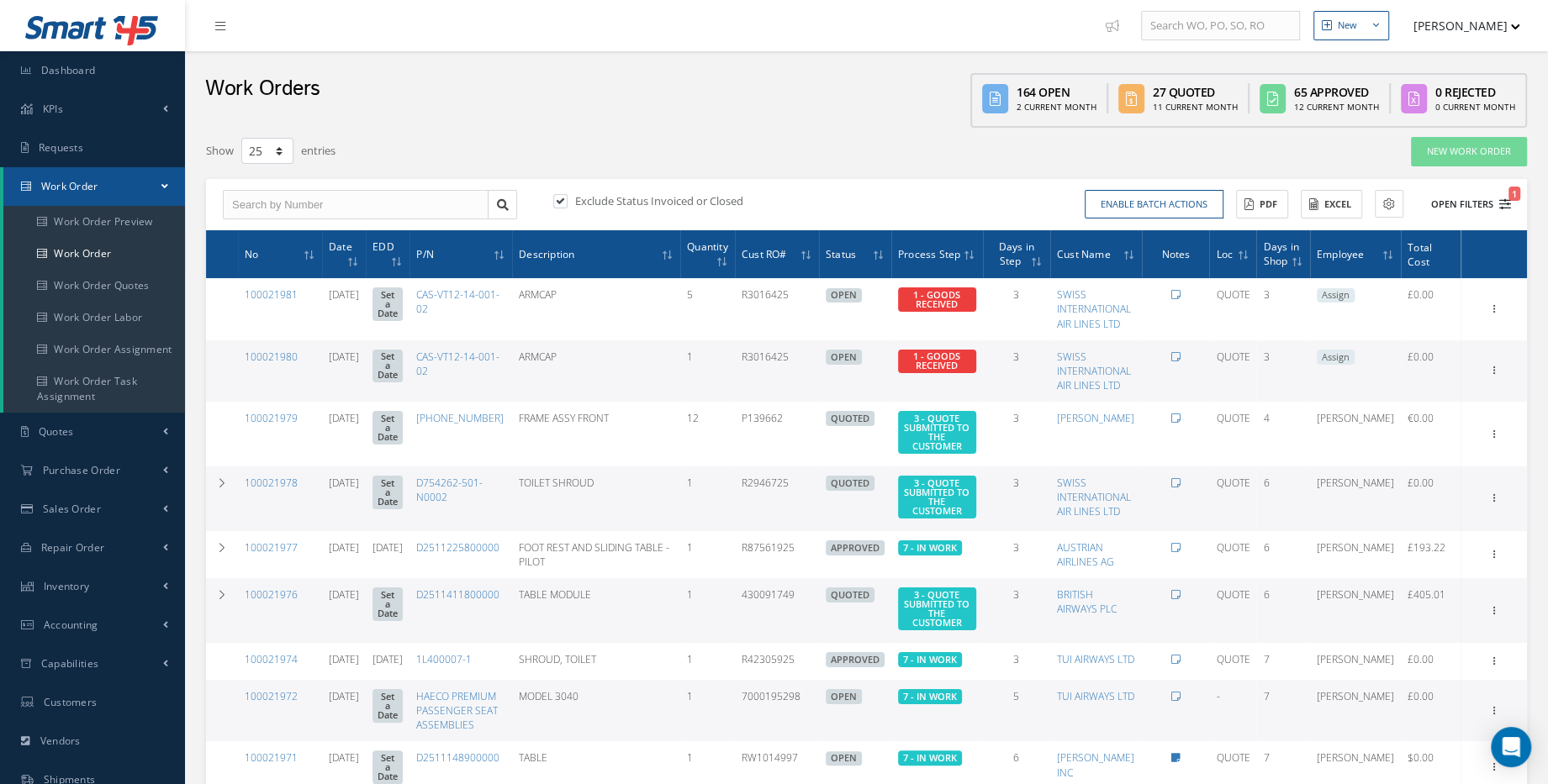
click at [1492, 205] on button "Open Filters 1" at bounding box center [1463, 204] width 95 height 28
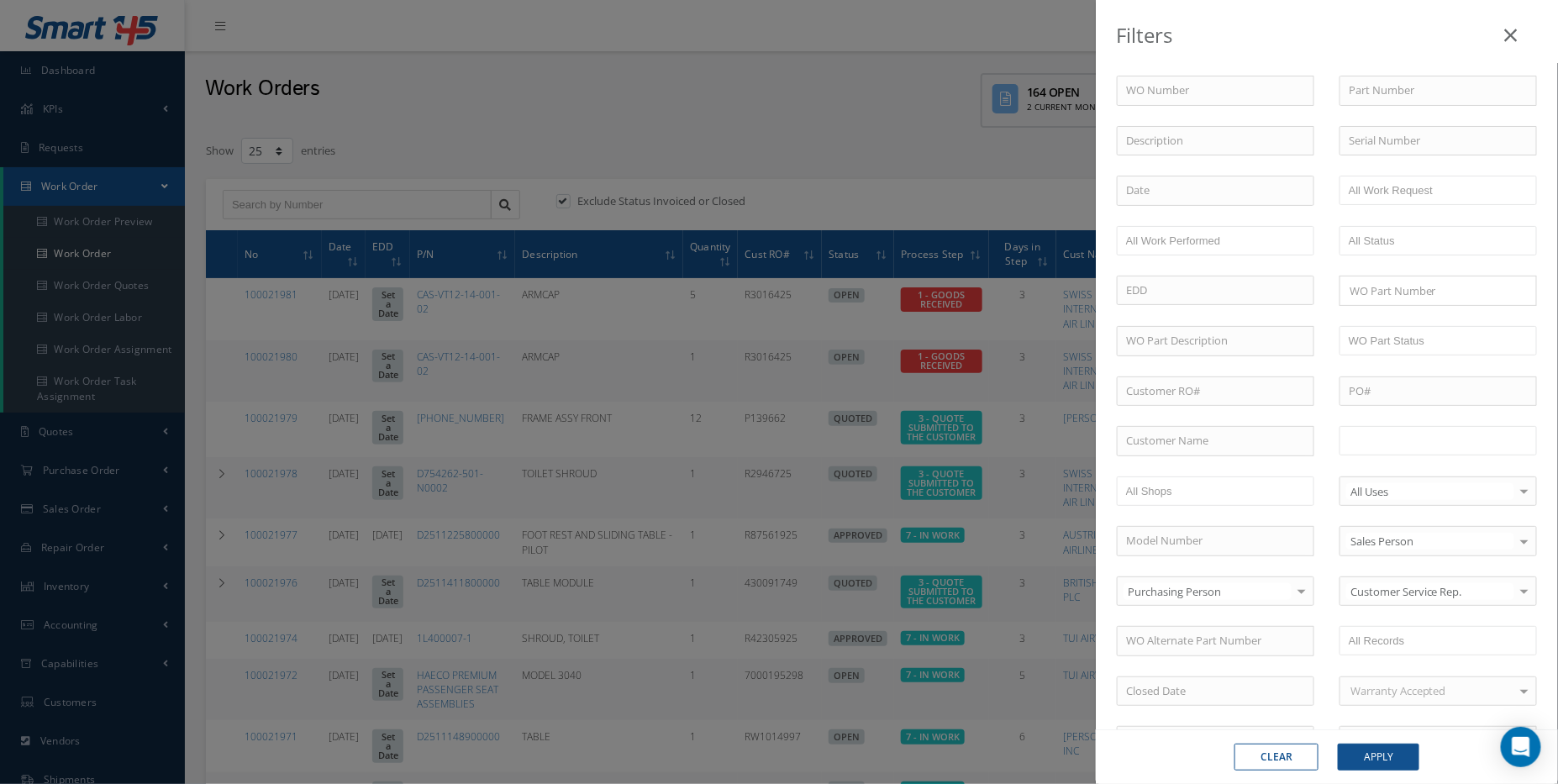
click at [1395, 449] on ul at bounding box center [1439, 440] width 197 height 29
click at [1491, 440] on ul "11 - INVOICING" at bounding box center [1439, 440] width 197 height 29
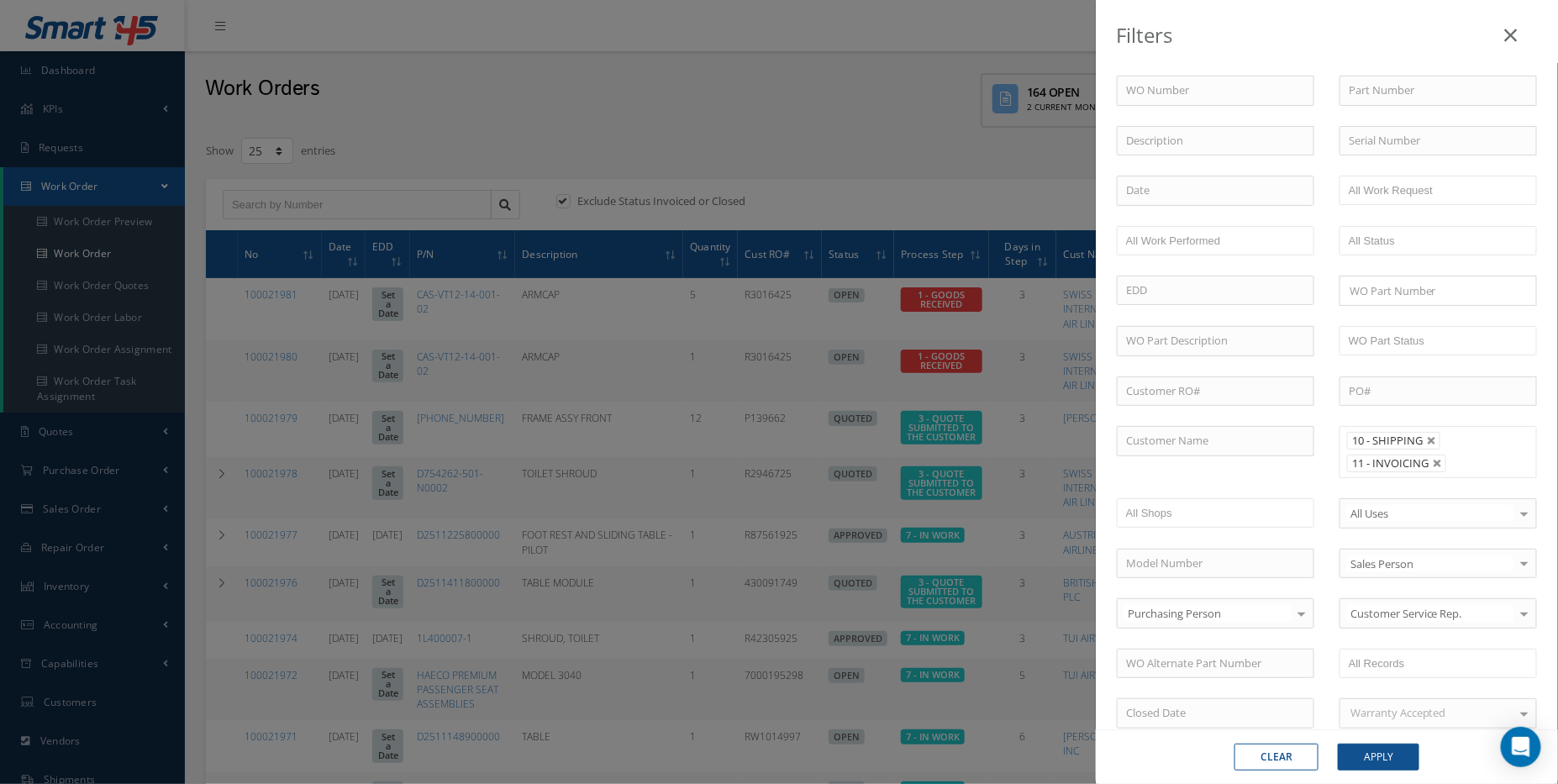
click at [1462, 455] on input "text" at bounding box center [1463, 463] width 21 height 21
click at [1458, 479] on input "text" at bounding box center [1463, 486] width 21 height 21
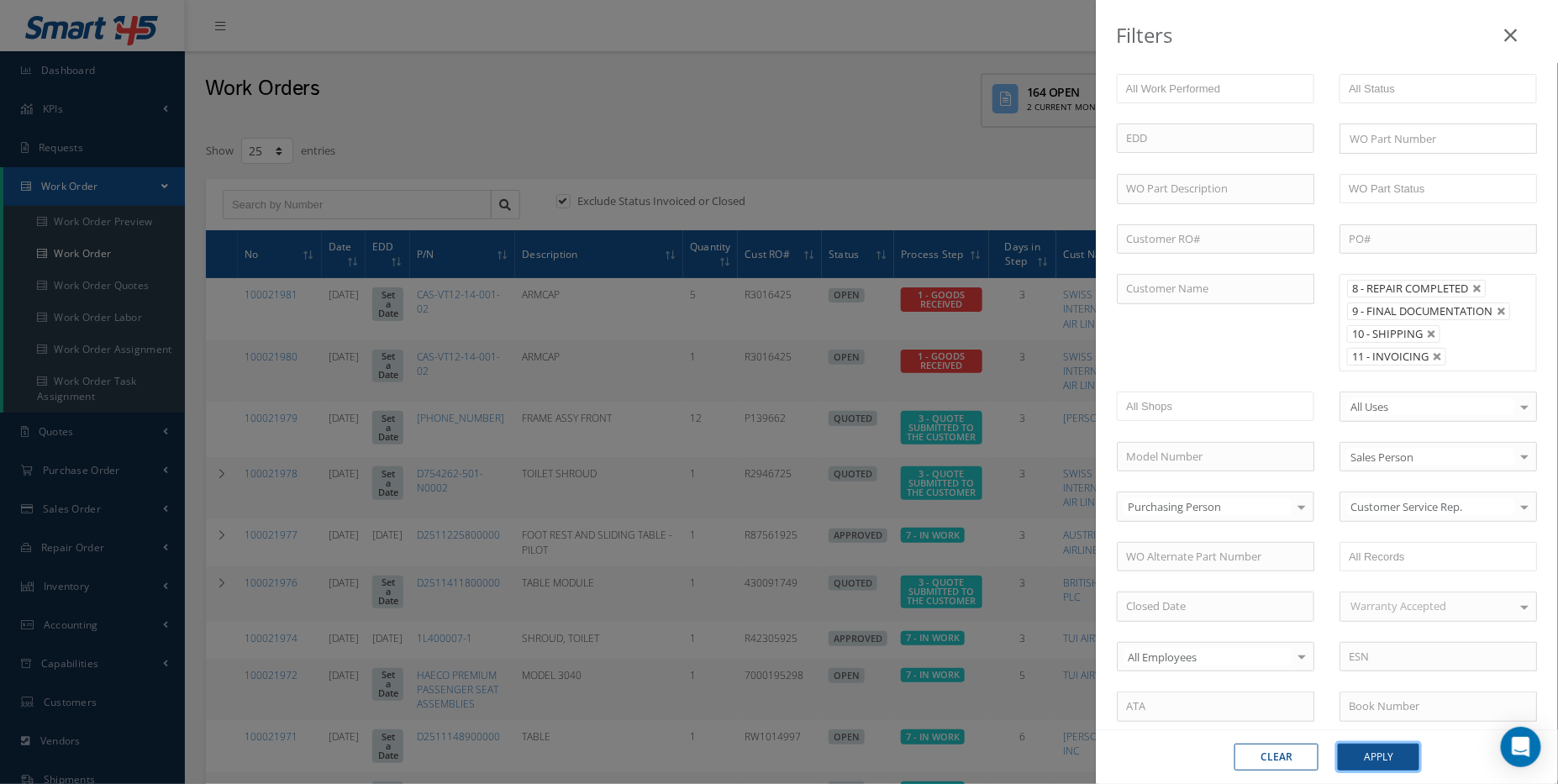
click at [1371, 758] on button "Apply" at bounding box center [1379, 756] width 81 height 27
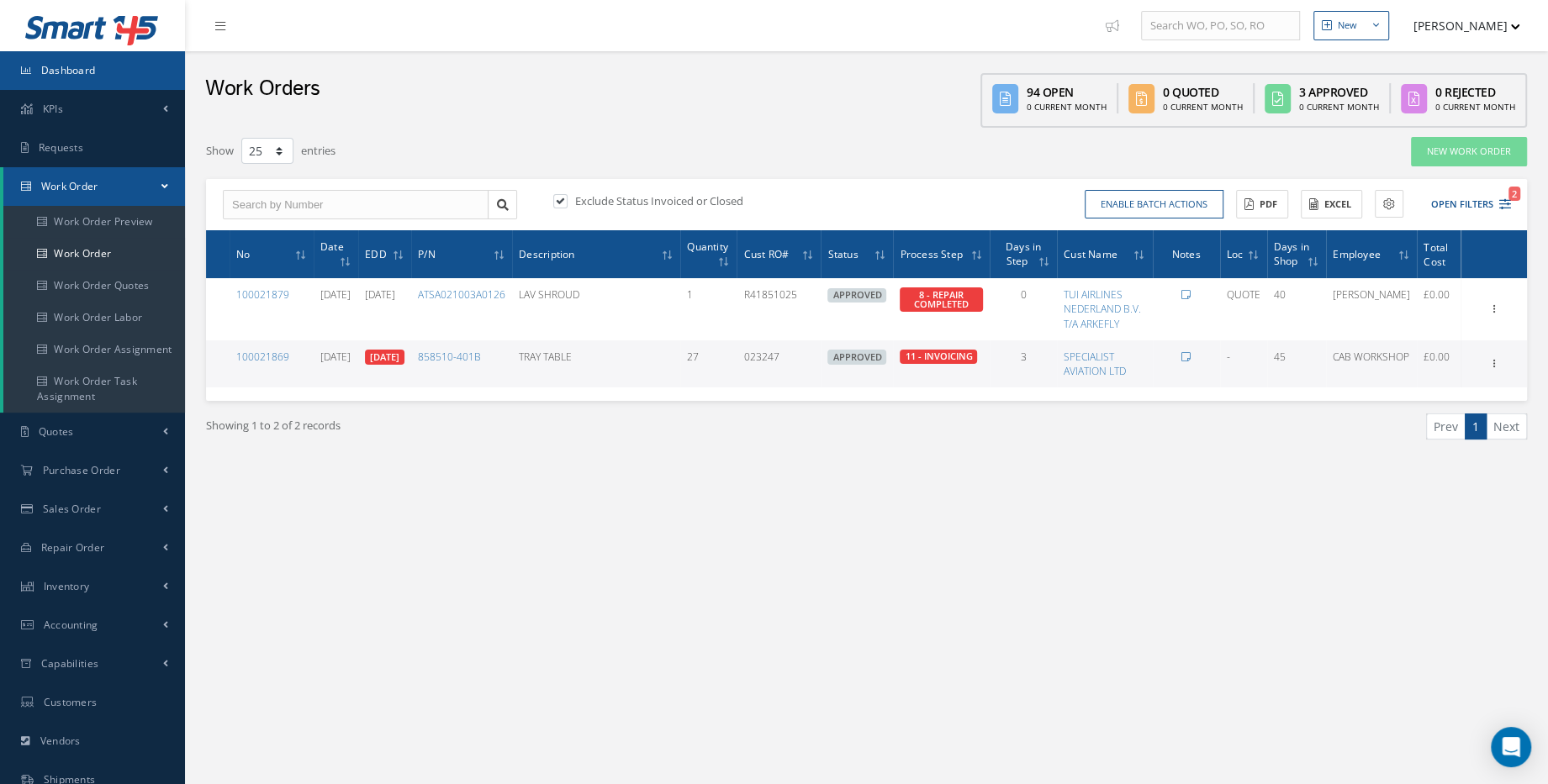
click at [74, 85] on link "Dashboard" at bounding box center [93, 70] width 185 height 39
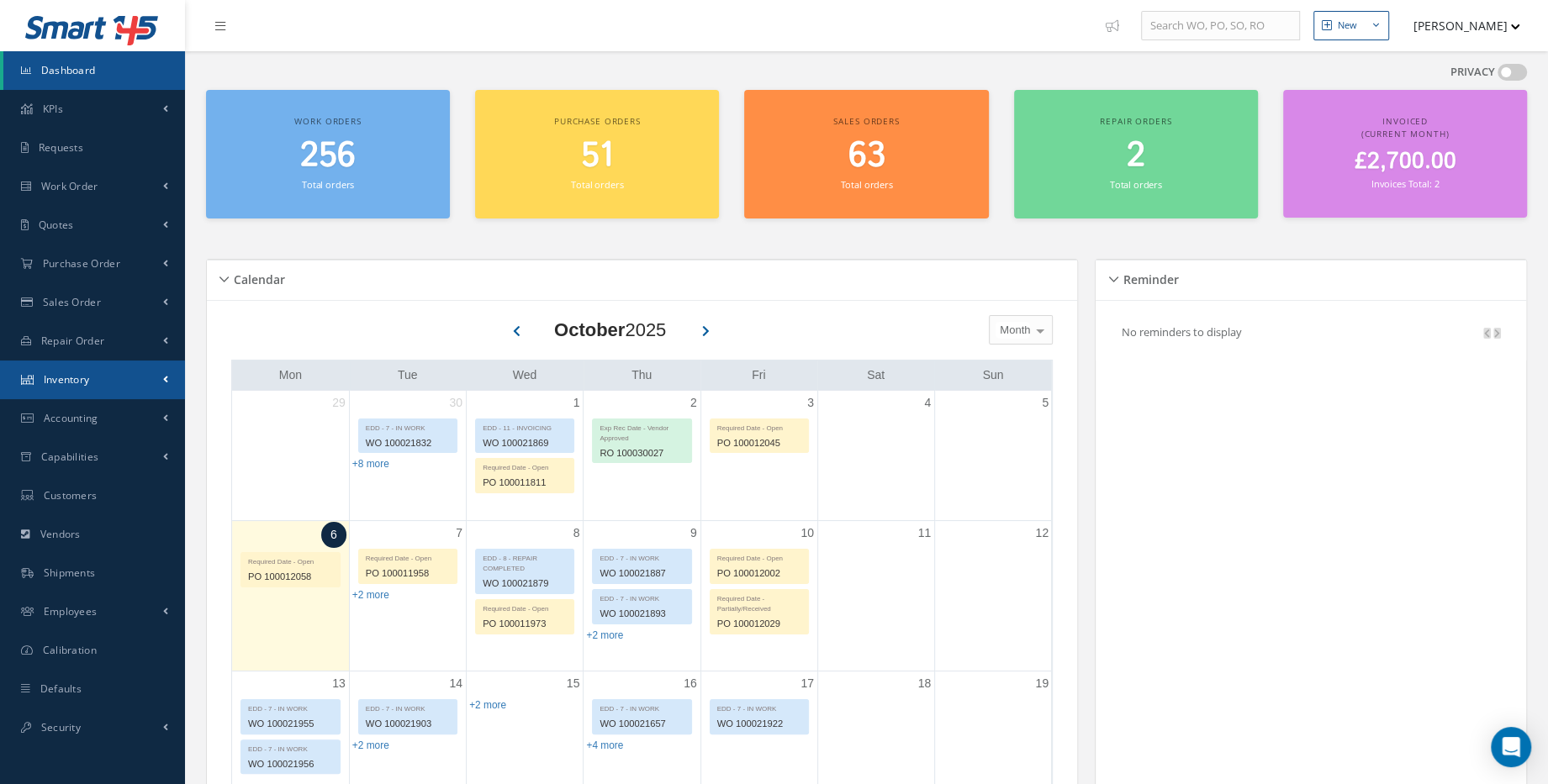
click at [119, 387] on link "Inventory" at bounding box center [93, 380] width 185 height 39
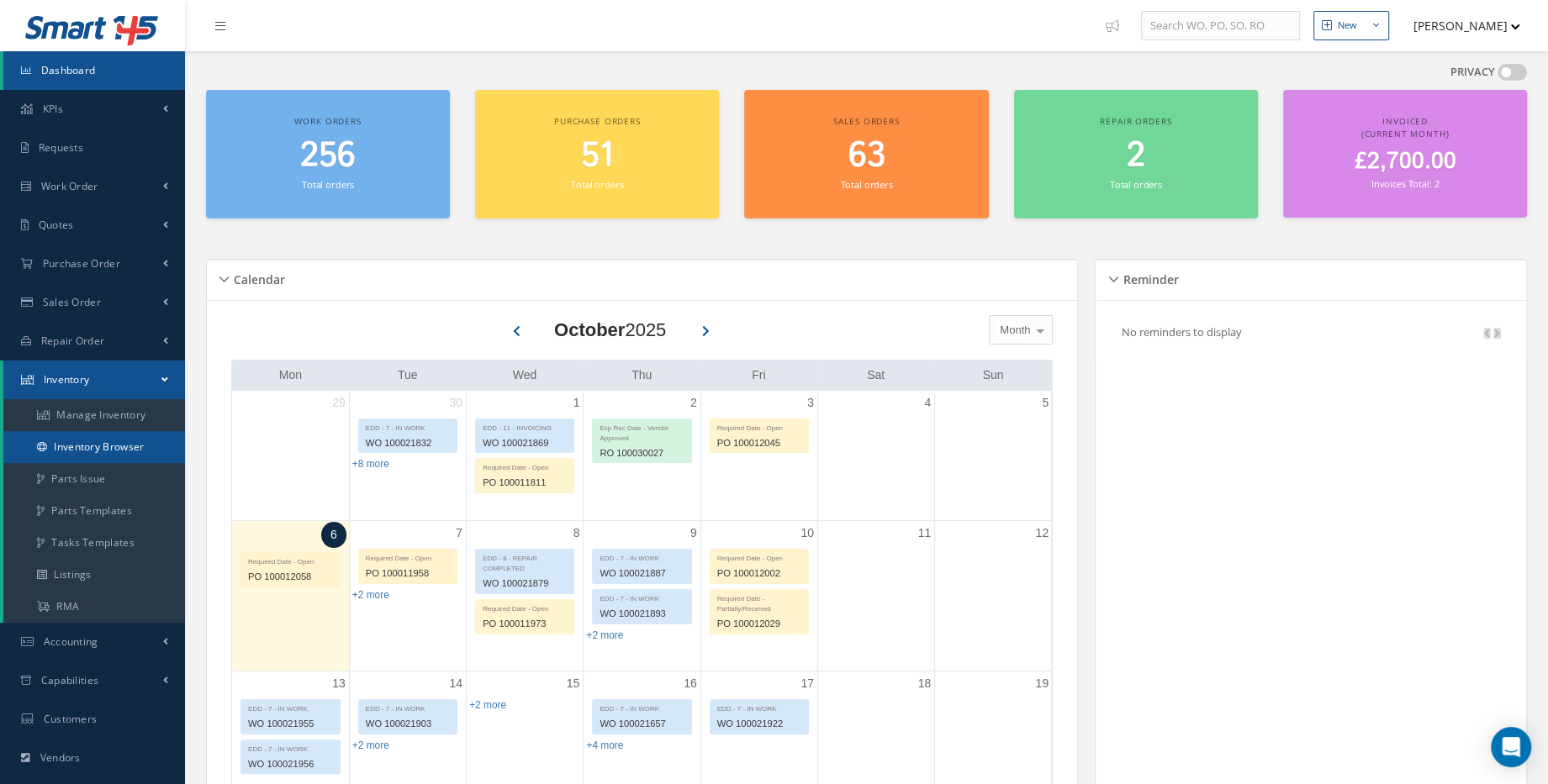
click at [94, 446] on link "Inventory Browser" at bounding box center [94, 447] width 182 height 32
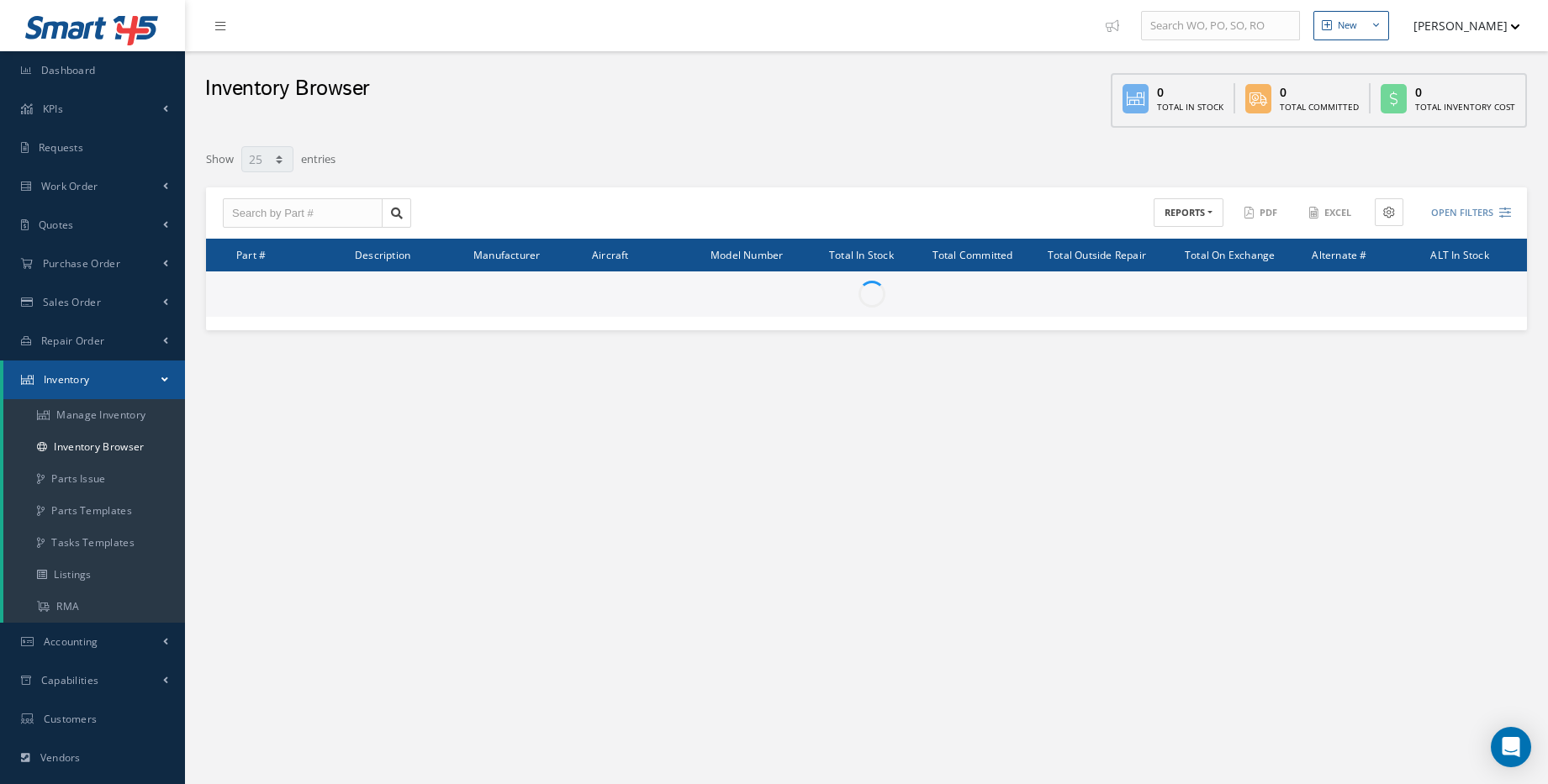
select select "25"
click at [325, 215] on input "text" at bounding box center [302, 213] width 159 height 30
paste input "377-00-505-01"
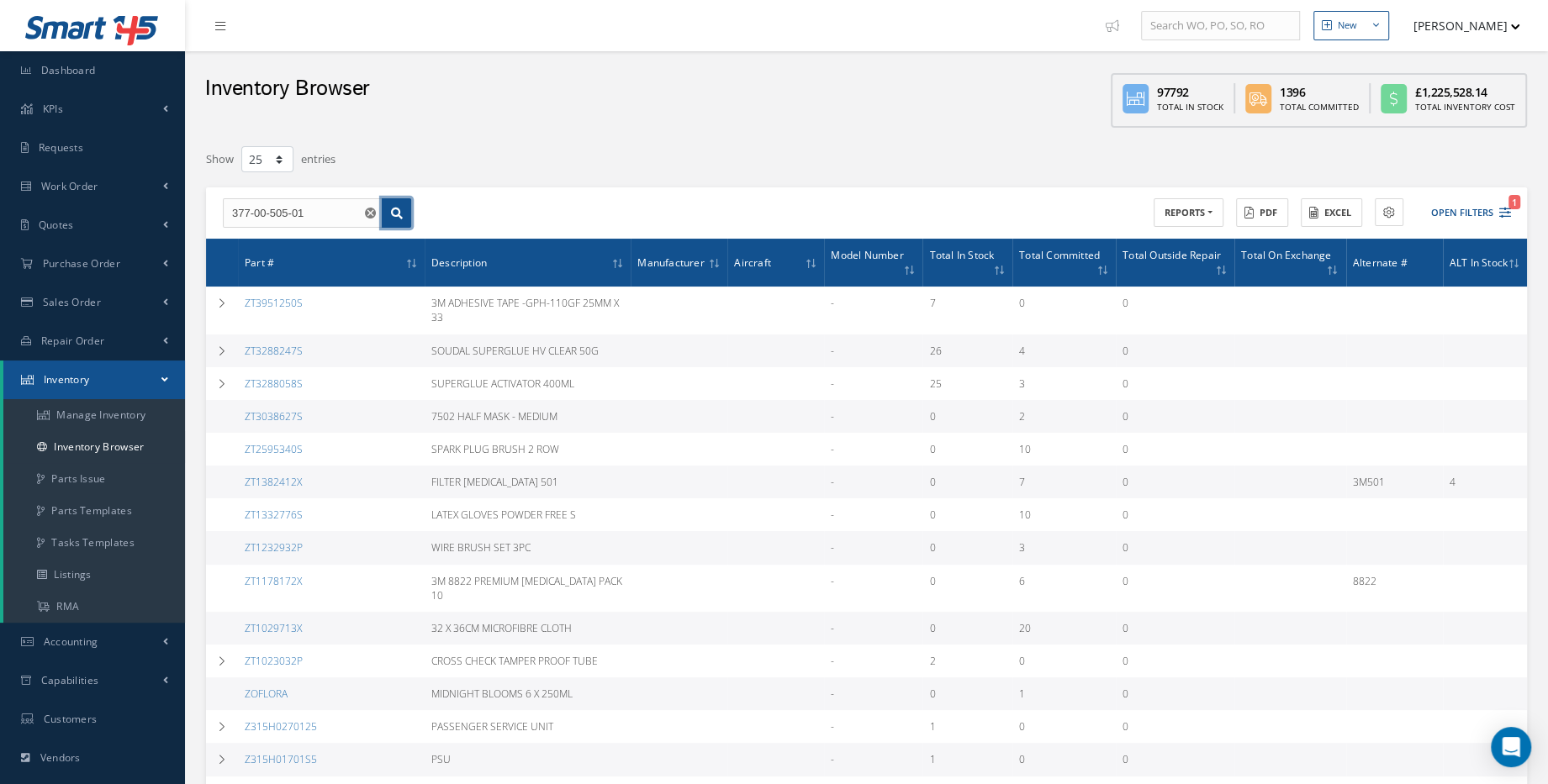
click at [390, 212] on link at bounding box center [397, 213] width 29 height 30
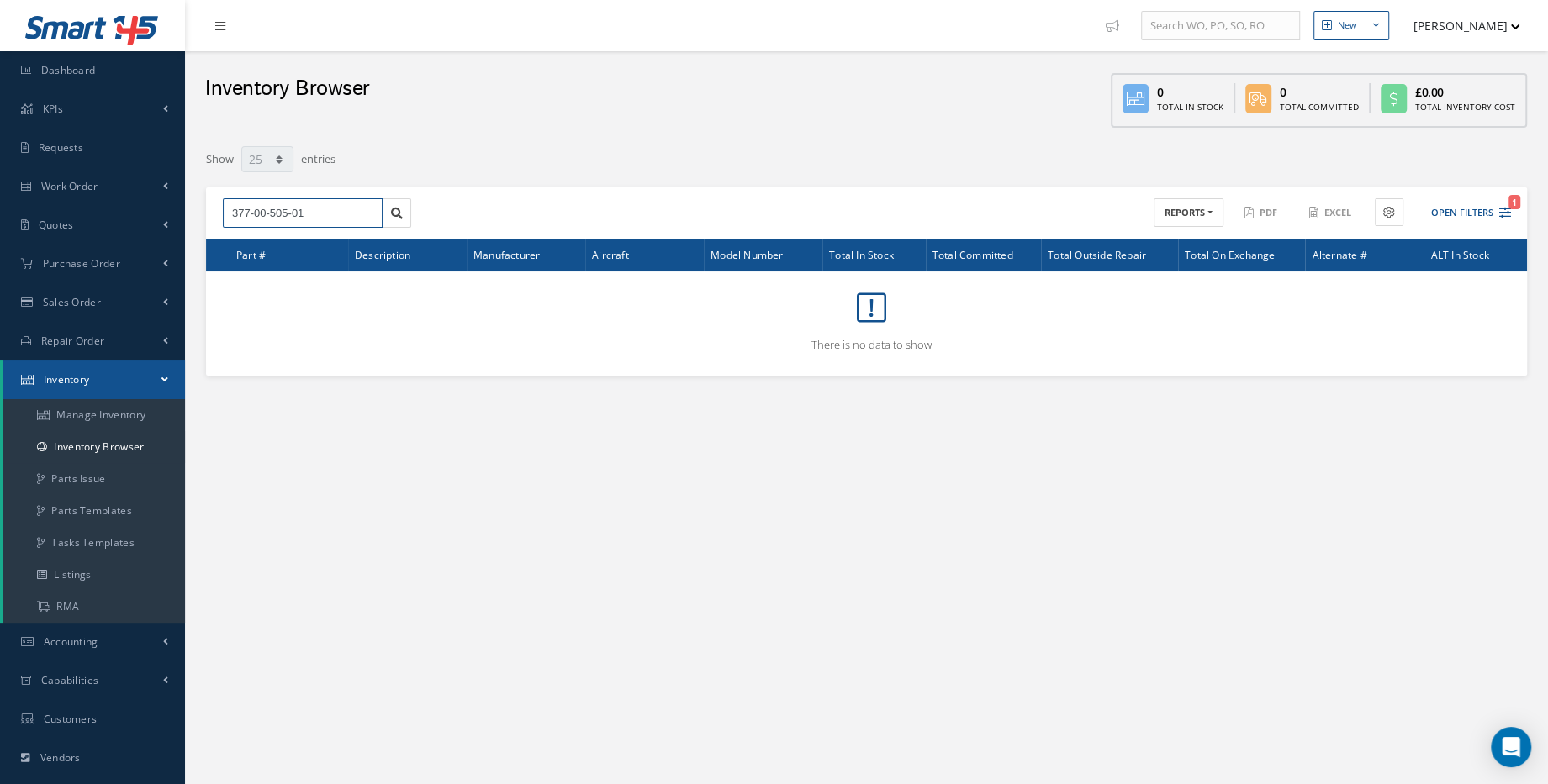
click at [327, 209] on input "377-00-505-01" at bounding box center [302, 213] width 159 height 30
type input "377-00-505-01"
drag, startPoint x: 51, startPoint y: 73, endPoint x: 61, endPoint y: 74, distance: 10.0
click at [51, 73] on span "Dashboard" at bounding box center [68, 70] width 55 height 15
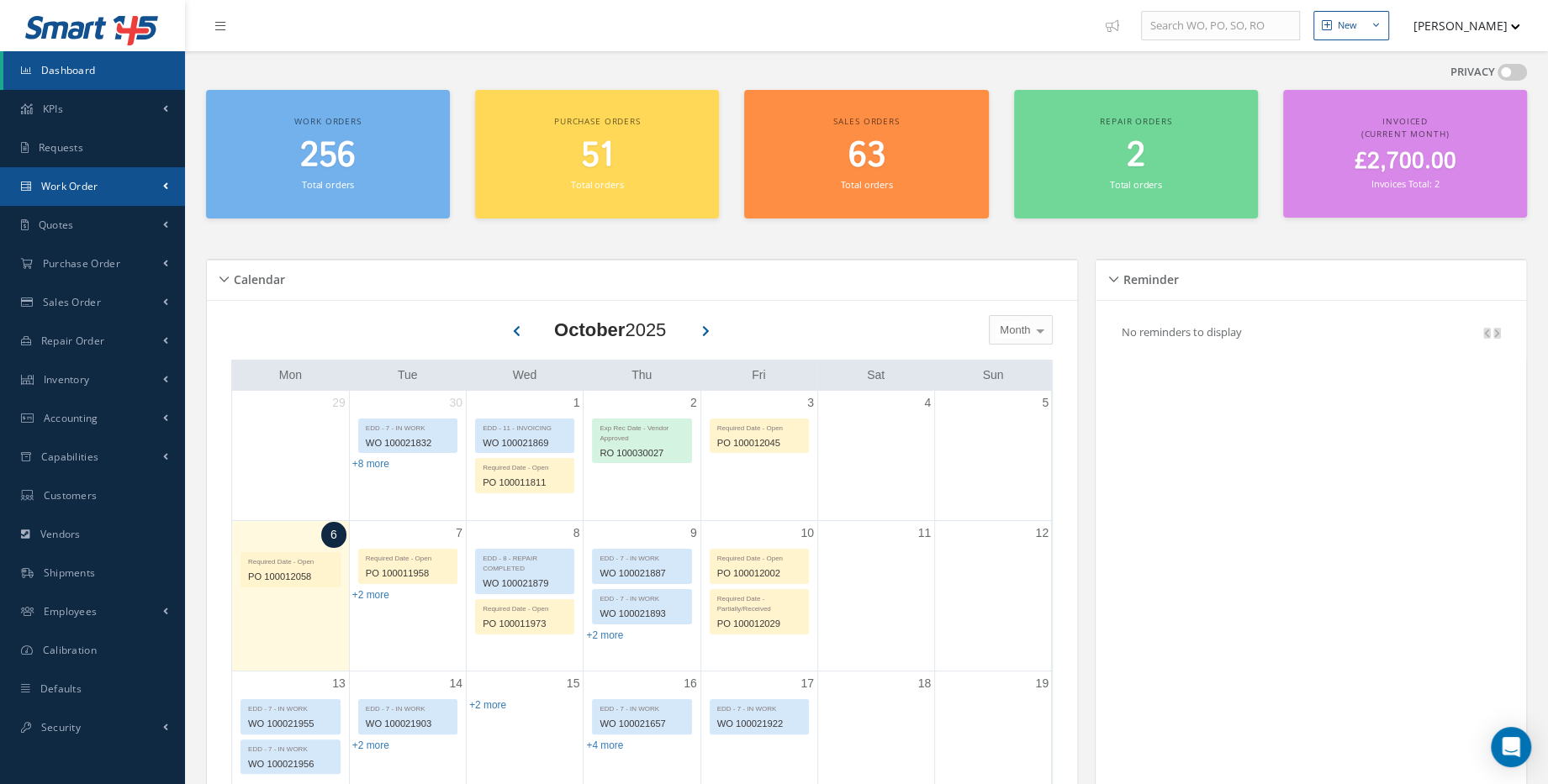
click at [109, 194] on link "Work Order" at bounding box center [93, 186] width 185 height 39
